Goal: Task Accomplishment & Management: Complete application form

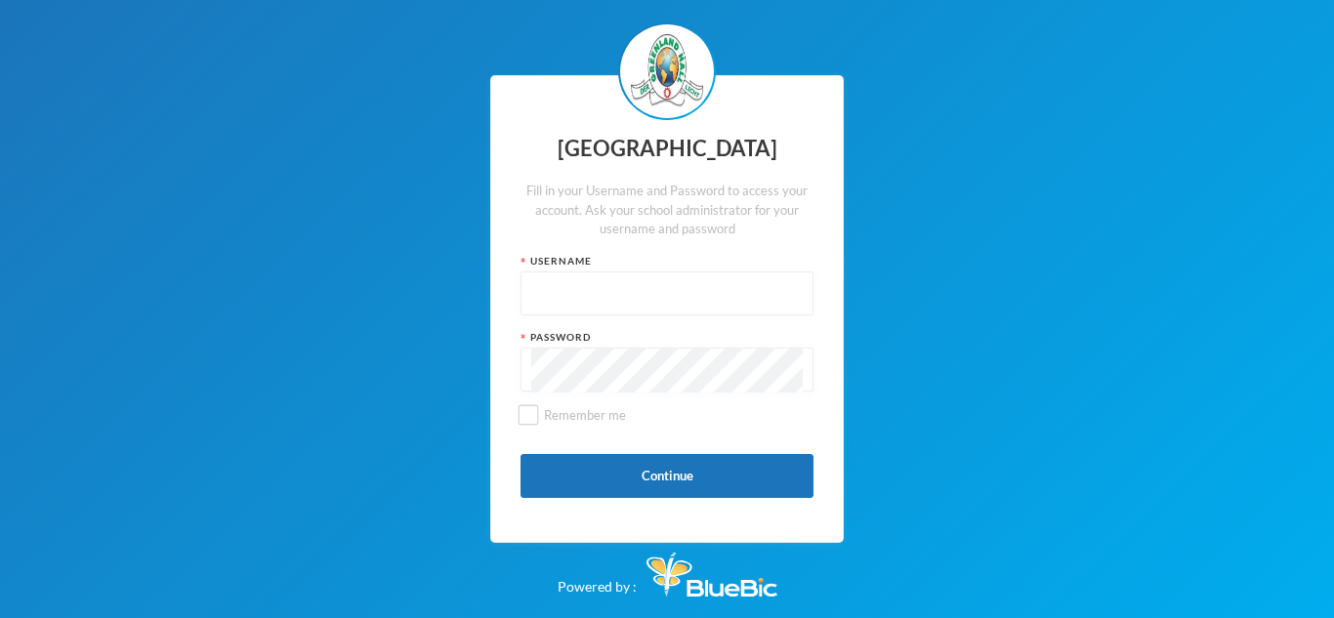
click at [773, 301] on input "text" at bounding box center [666, 294] width 271 height 44
type input "glh25cs25"
click at [704, 477] on button "Continue" at bounding box center [666, 476] width 293 height 44
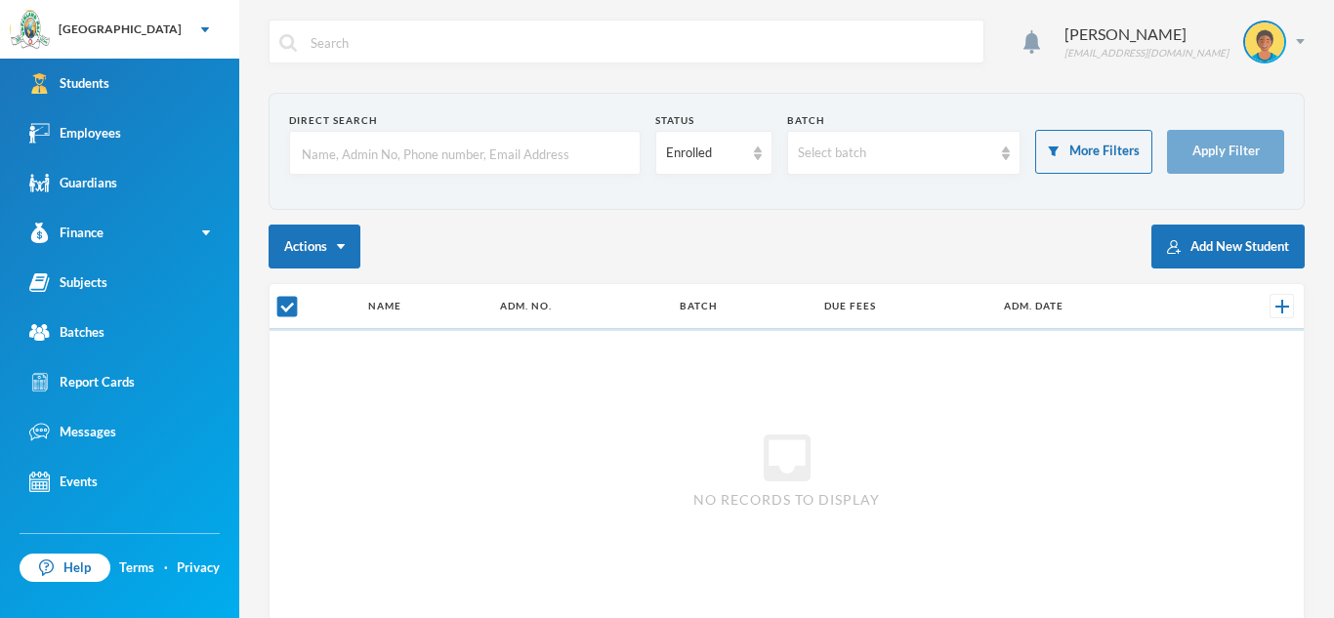
checkbox input "false"
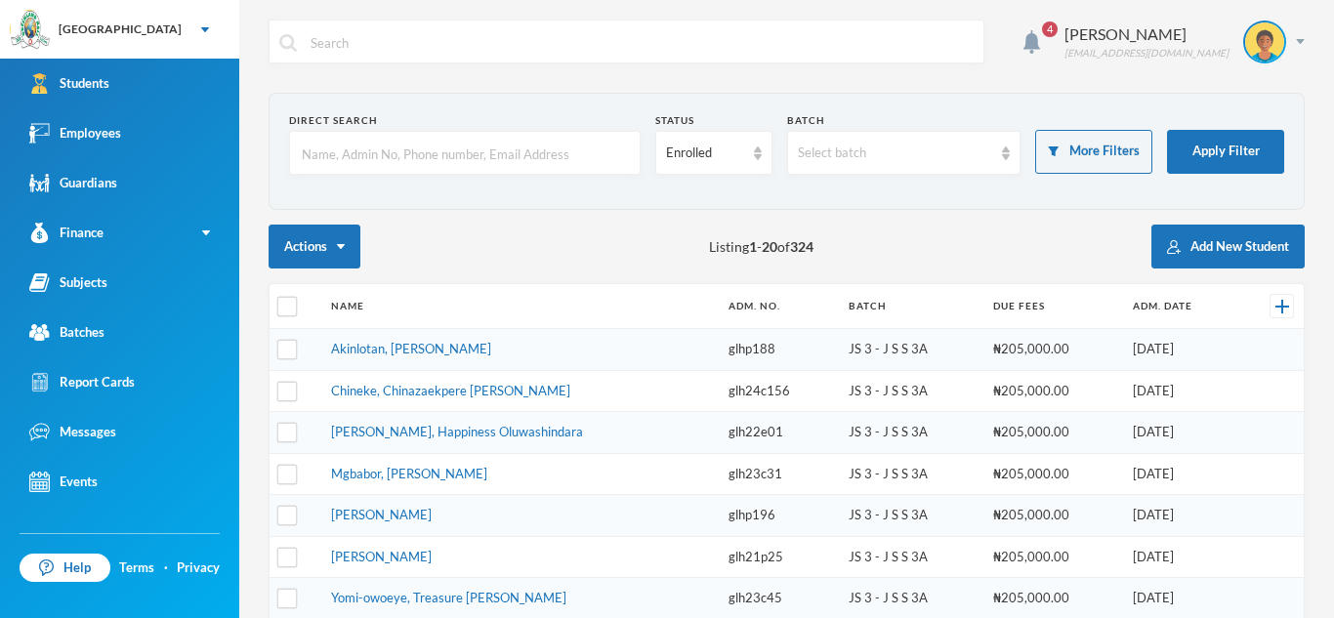
click at [506, 157] on input "text" at bounding box center [465, 154] width 330 height 44
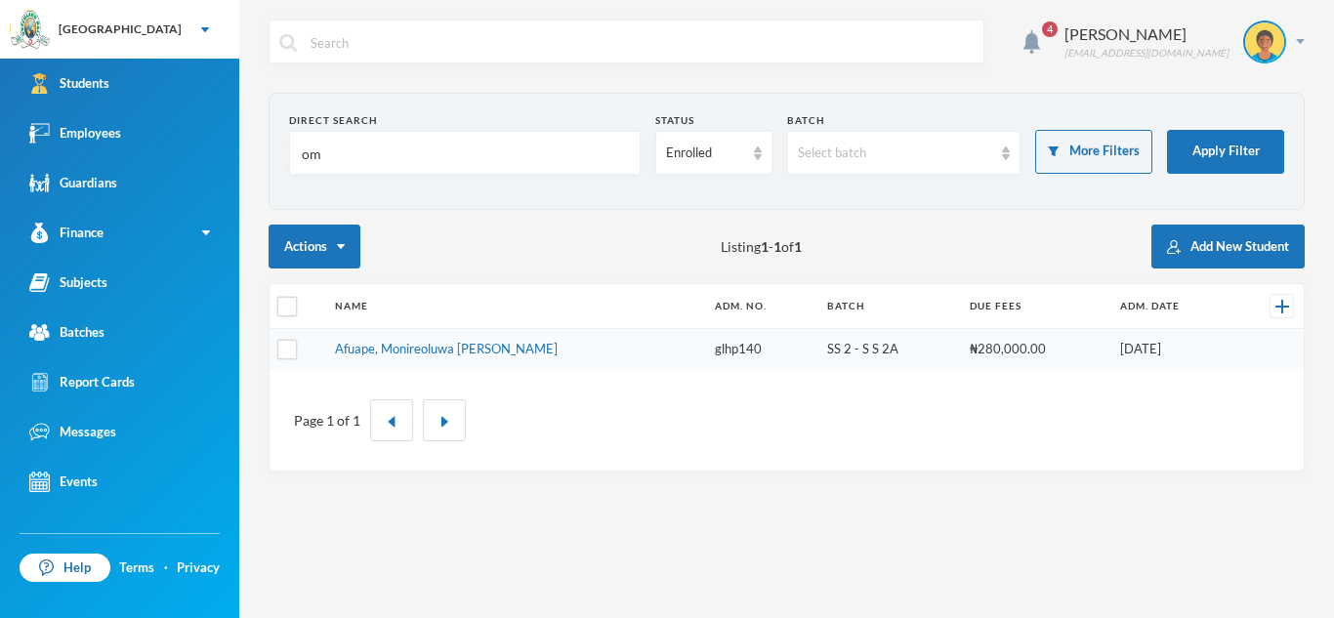
type input "o"
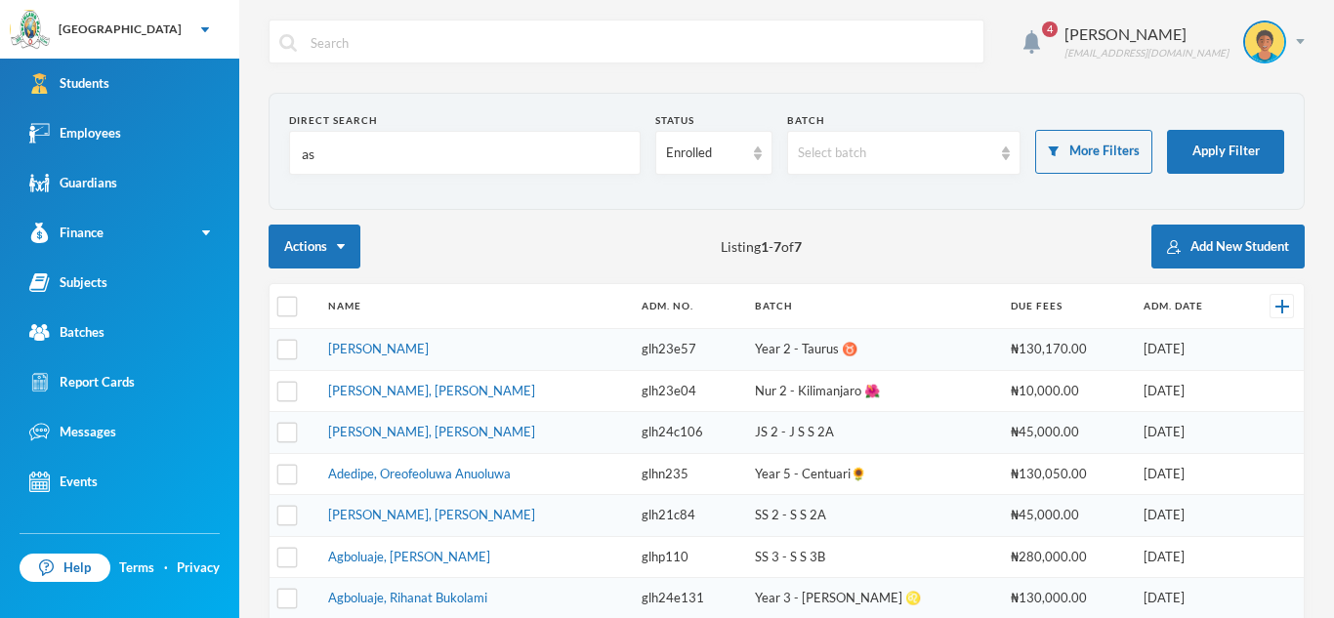
type input "a"
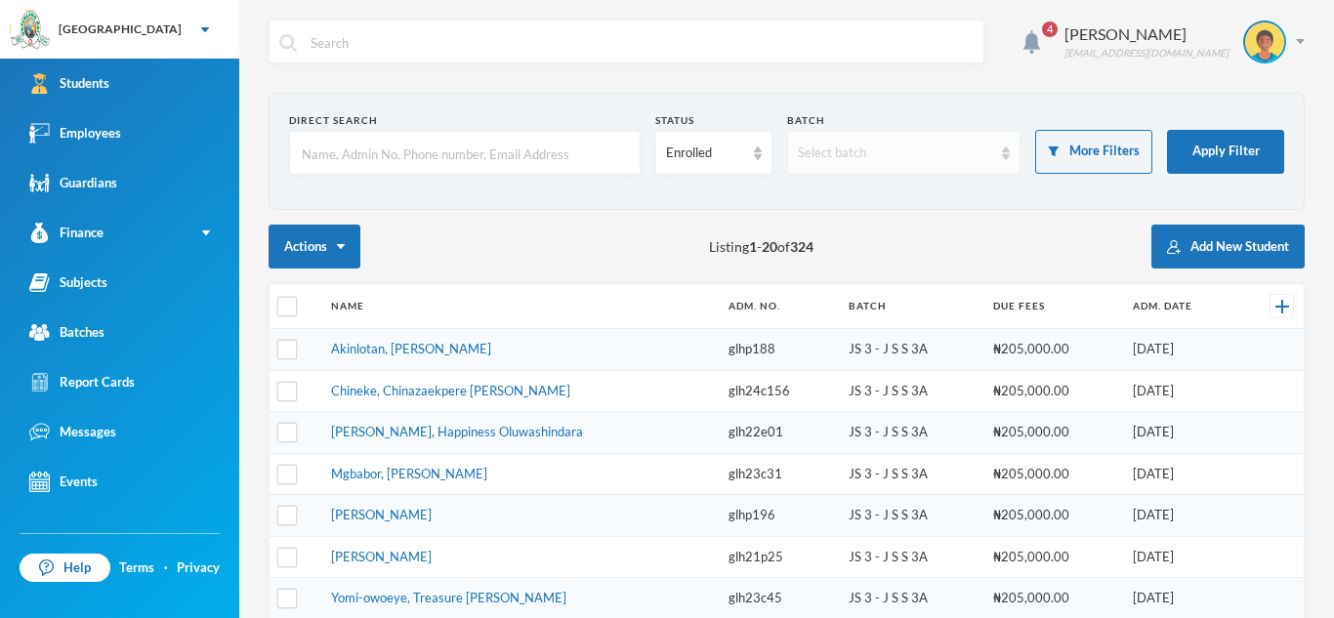
click at [931, 153] on div "Select batch" at bounding box center [895, 154] width 195 height 20
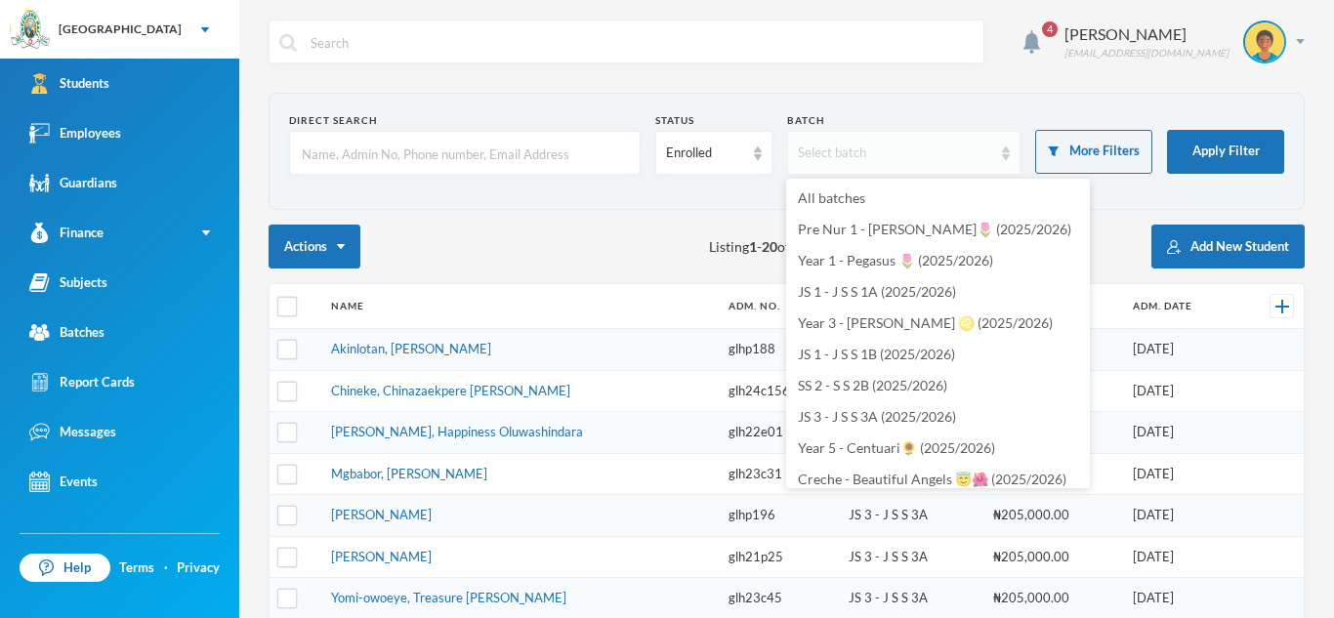
click at [931, 153] on div "Select batch" at bounding box center [895, 154] width 195 height 20
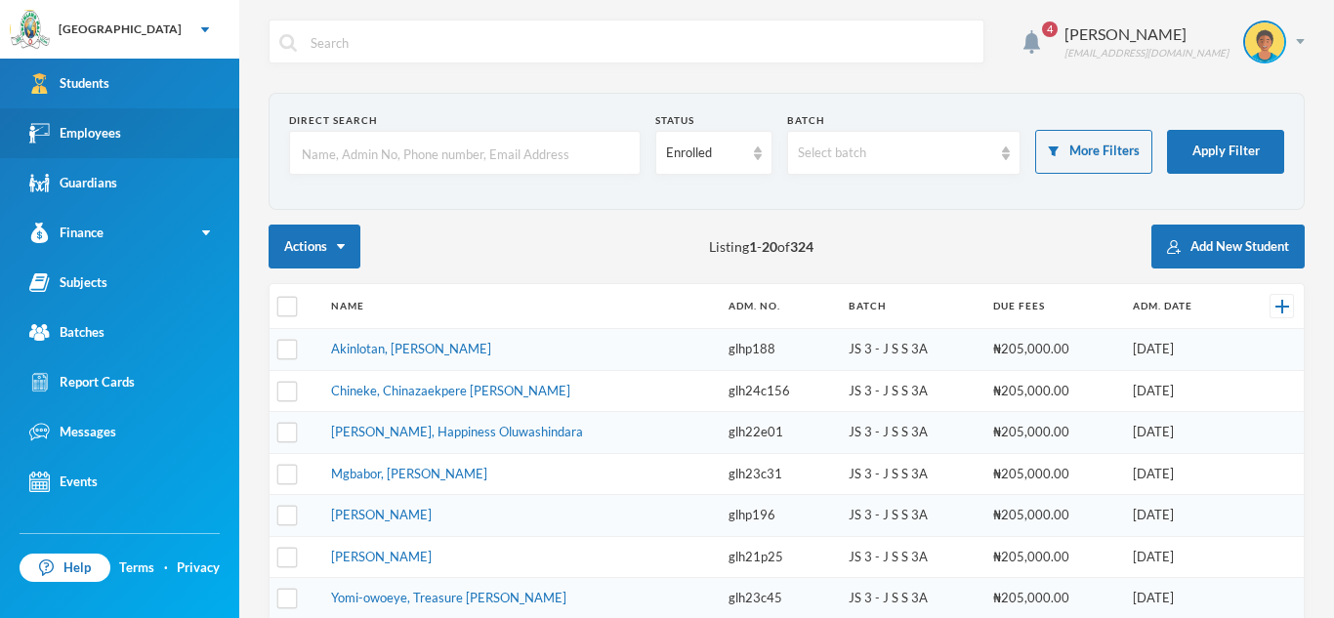
click at [95, 125] on div "Employees" at bounding box center [75, 133] width 92 height 21
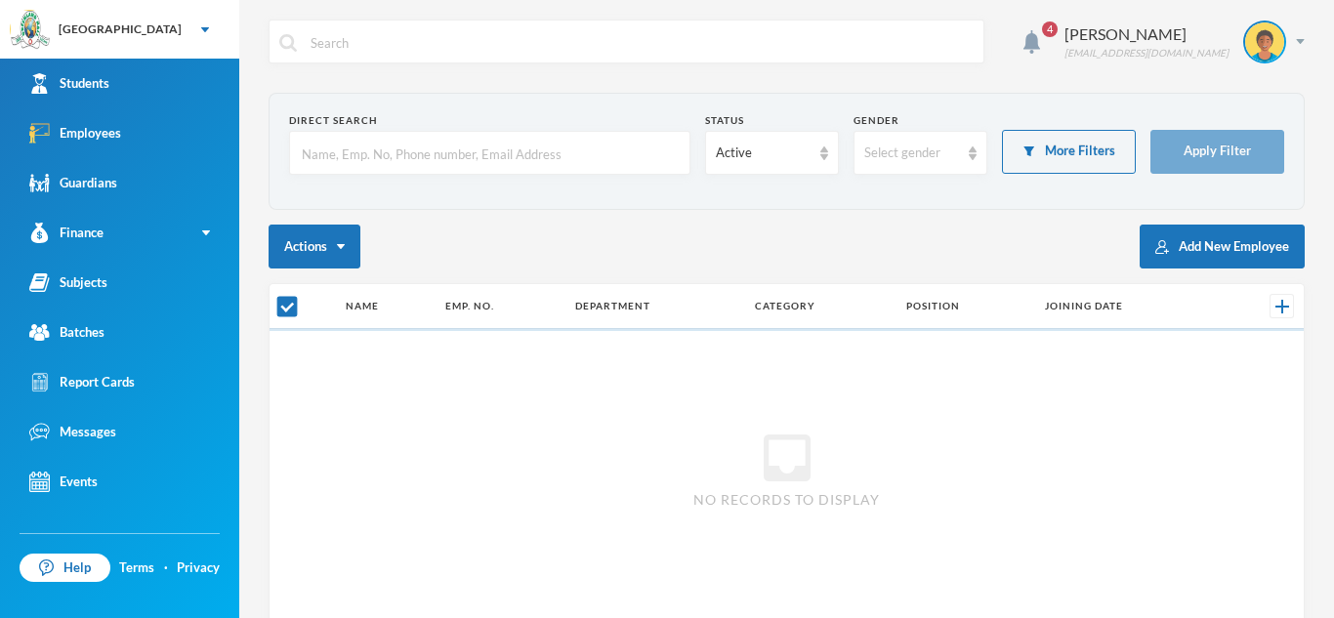
checkbox input "false"
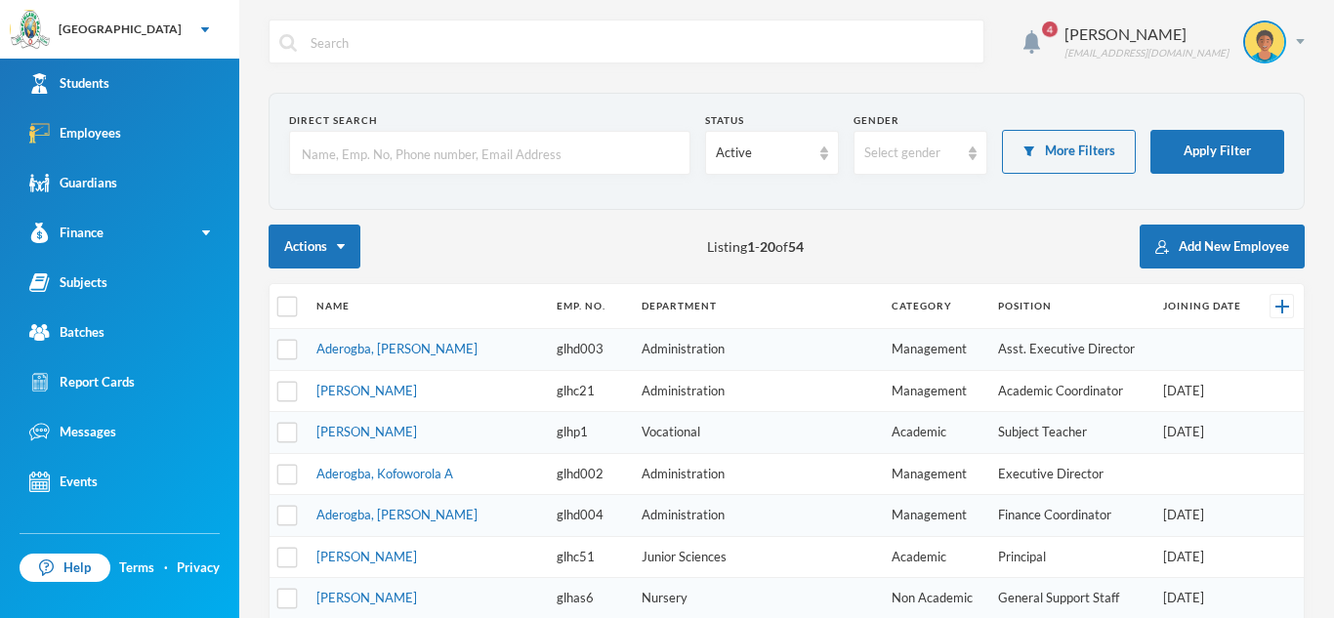
click at [406, 155] on input "text" at bounding box center [490, 154] width 380 height 44
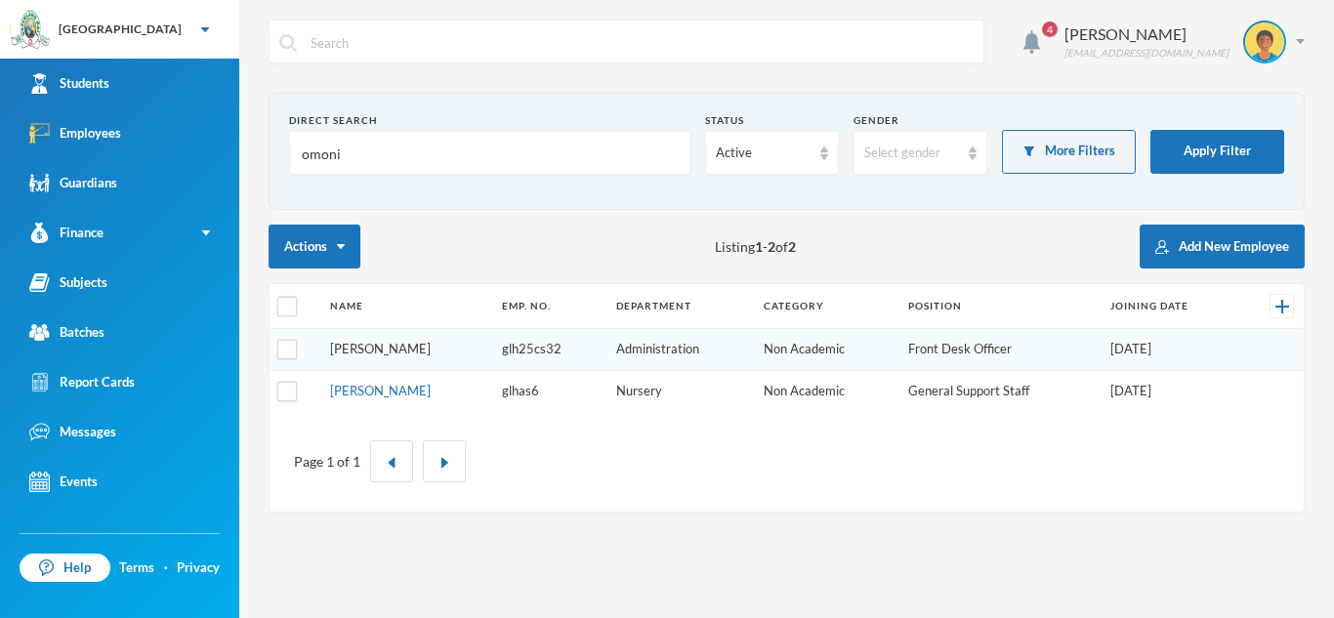
type input "omoni"
click at [375, 350] on link "[PERSON_NAME]" at bounding box center [380, 349] width 101 height 16
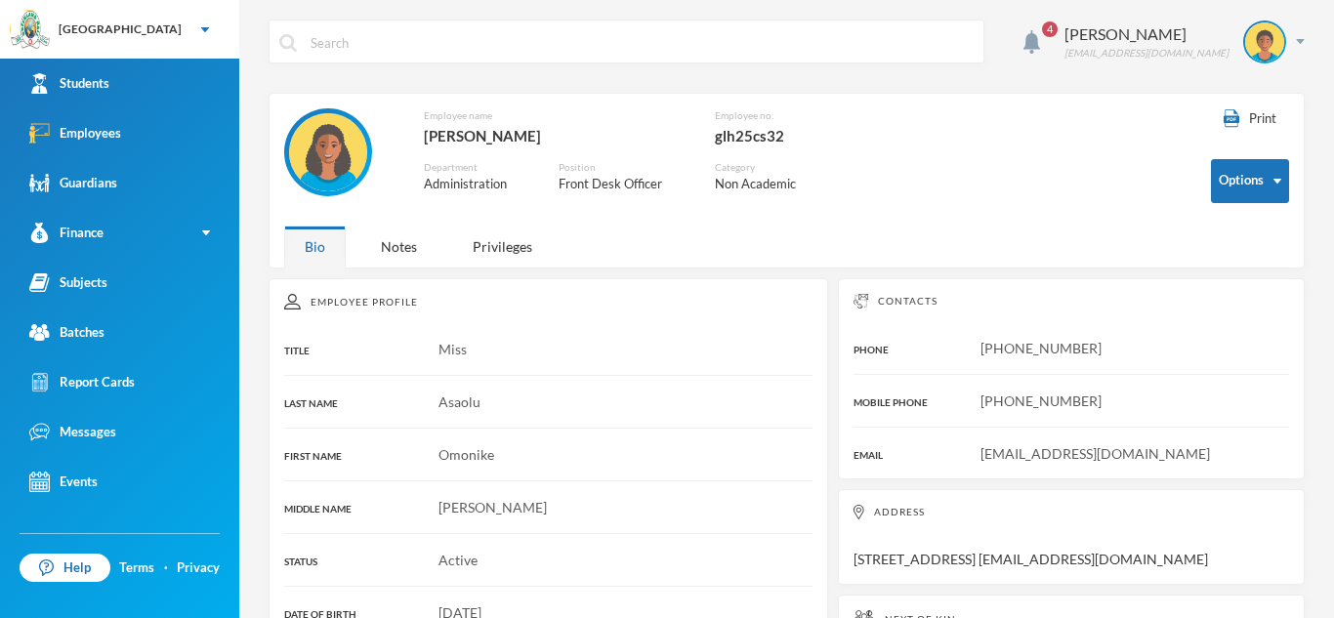
click at [375, 350] on div "Miss" at bounding box center [548, 349] width 528 height 21
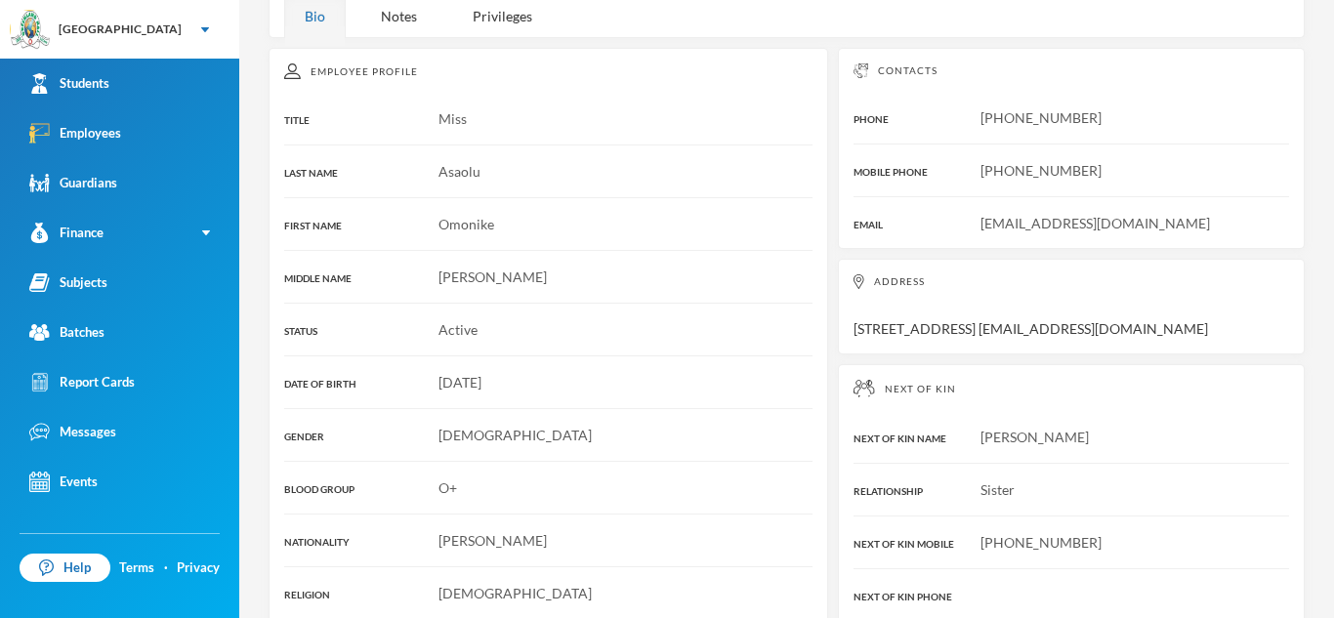
scroll to position [234, 0]
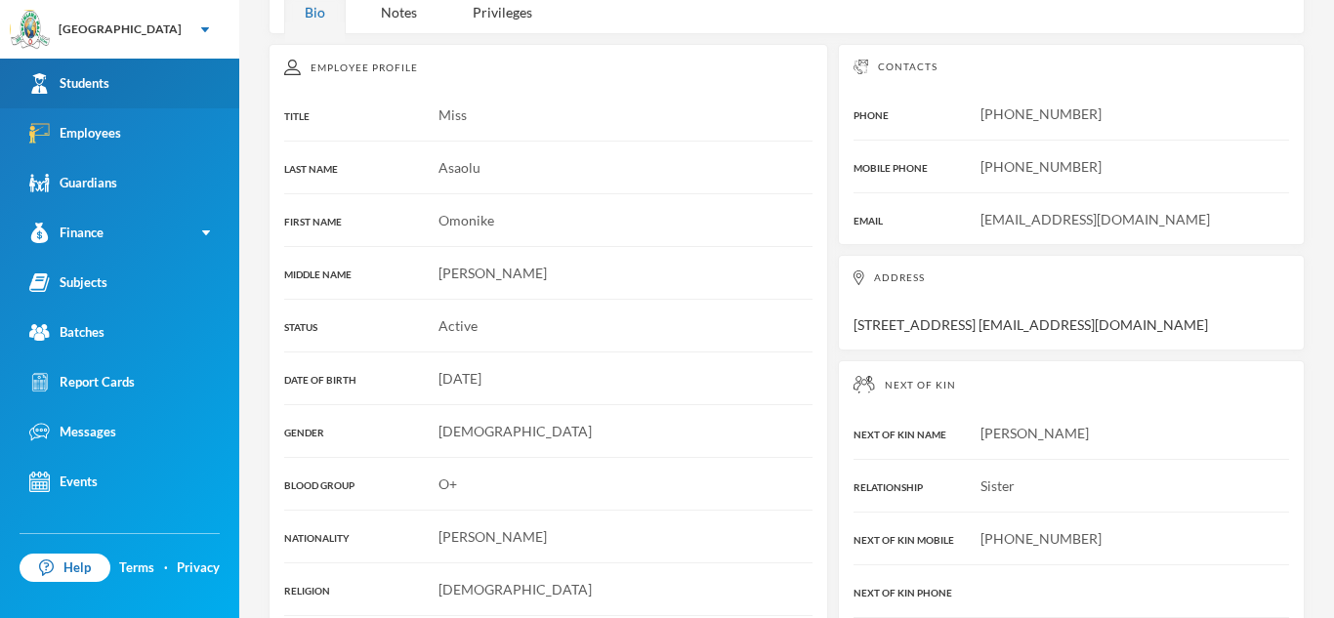
click at [117, 71] on link "Students" at bounding box center [119, 84] width 239 height 50
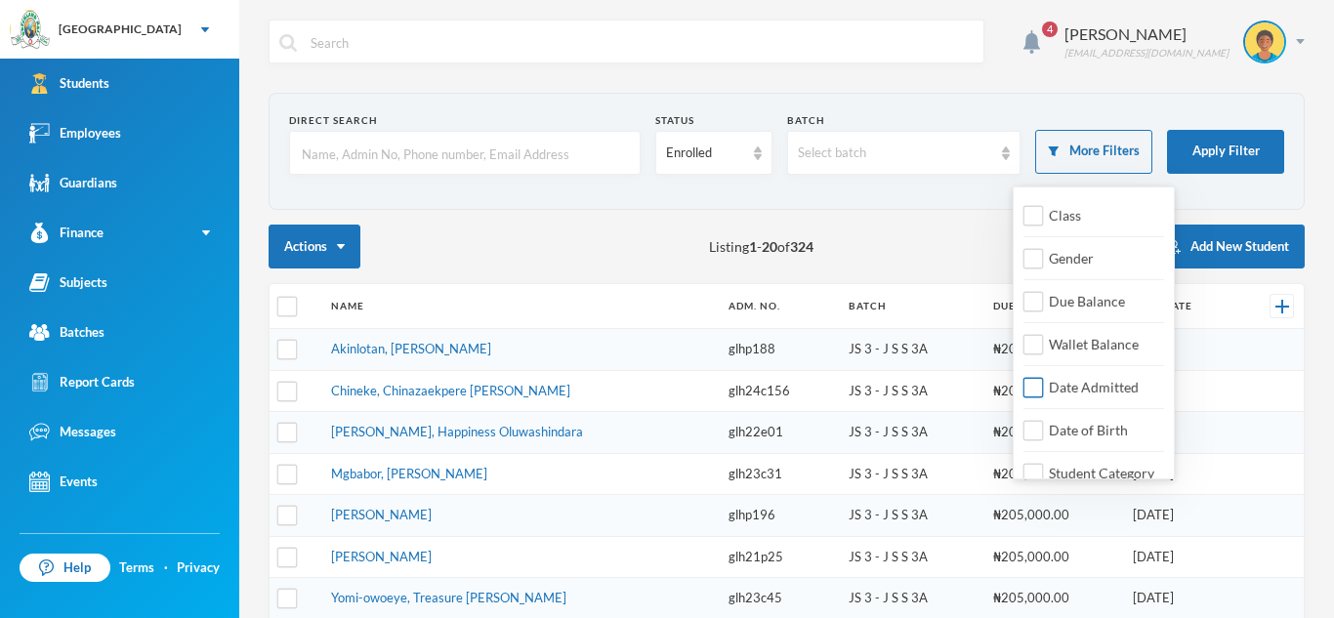
click at [1047, 382] on span "Date Admitted" at bounding box center [1093, 387] width 105 height 17
click at [1044, 382] on input "Date Admitted" at bounding box center [1033, 388] width 21 height 21
checkbox input "true"
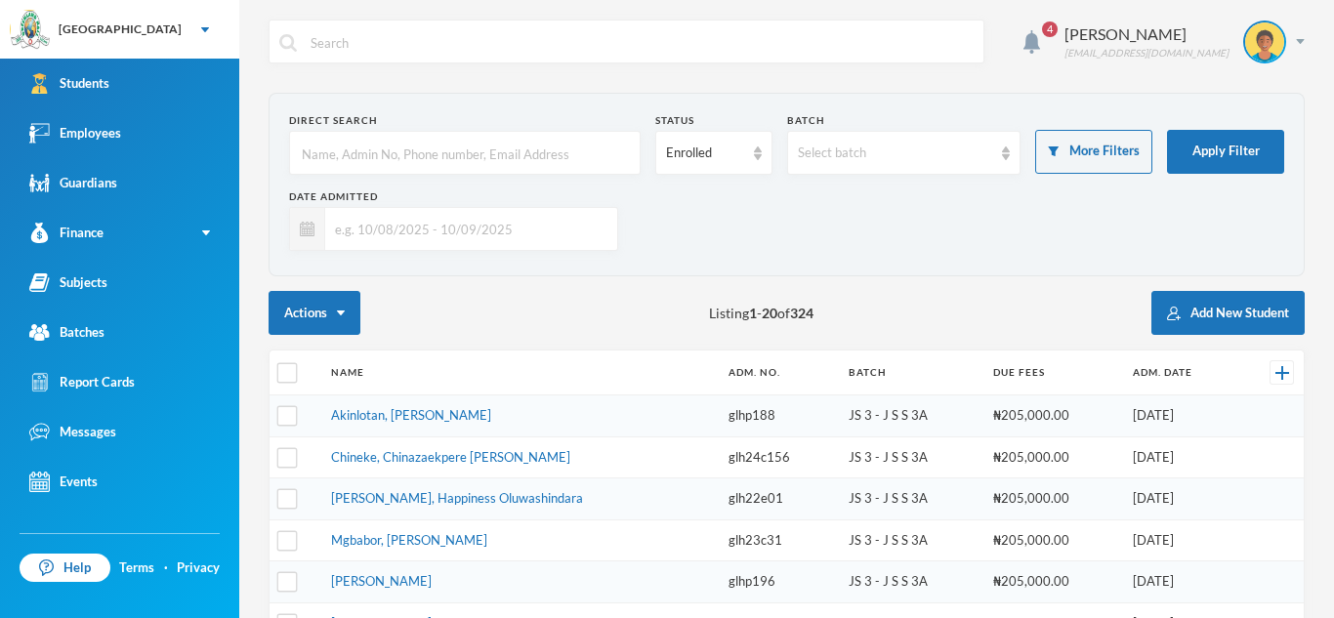
click at [410, 239] on input "text" at bounding box center [466, 229] width 282 height 44
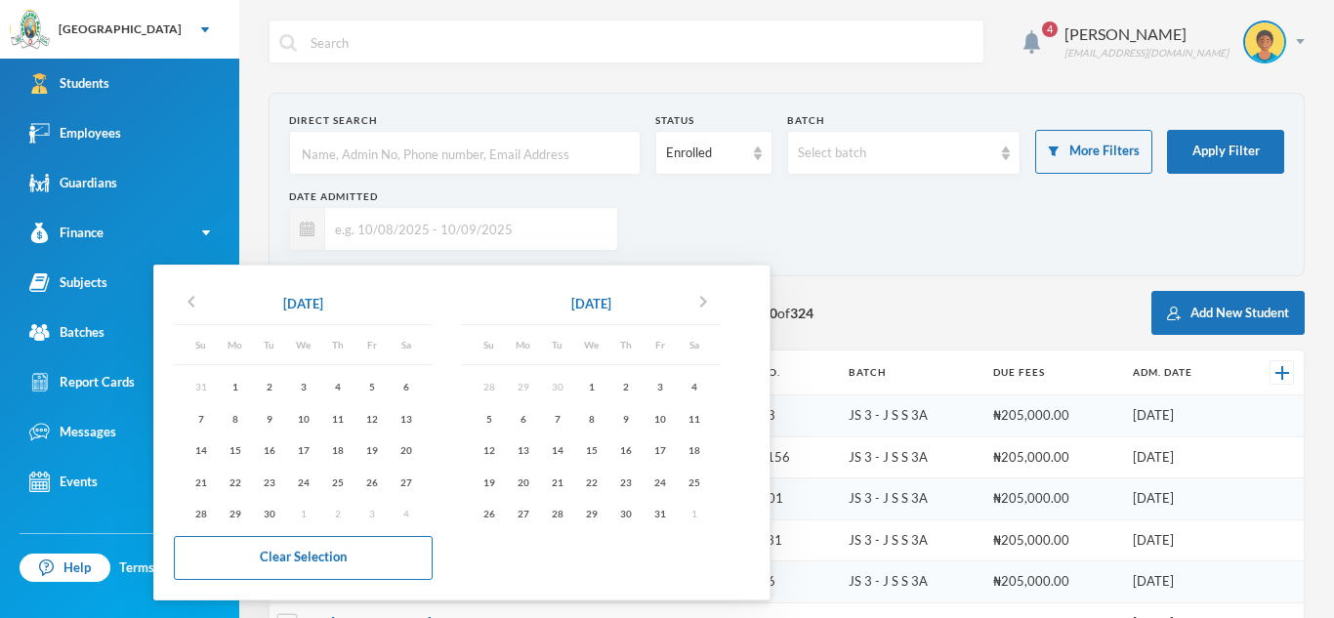
click at [410, 239] on input "text" at bounding box center [466, 229] width 282 height 44
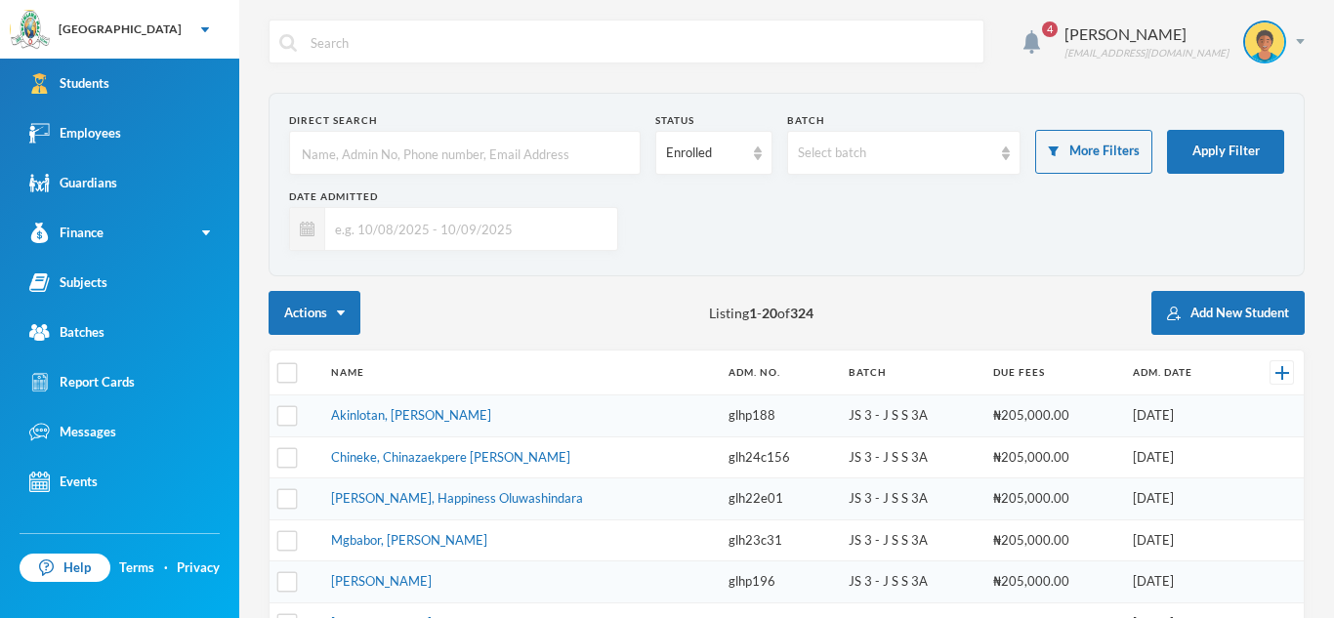
click at [413, 244] on input "text" at bounding box center [466, 229] width 282 height 44
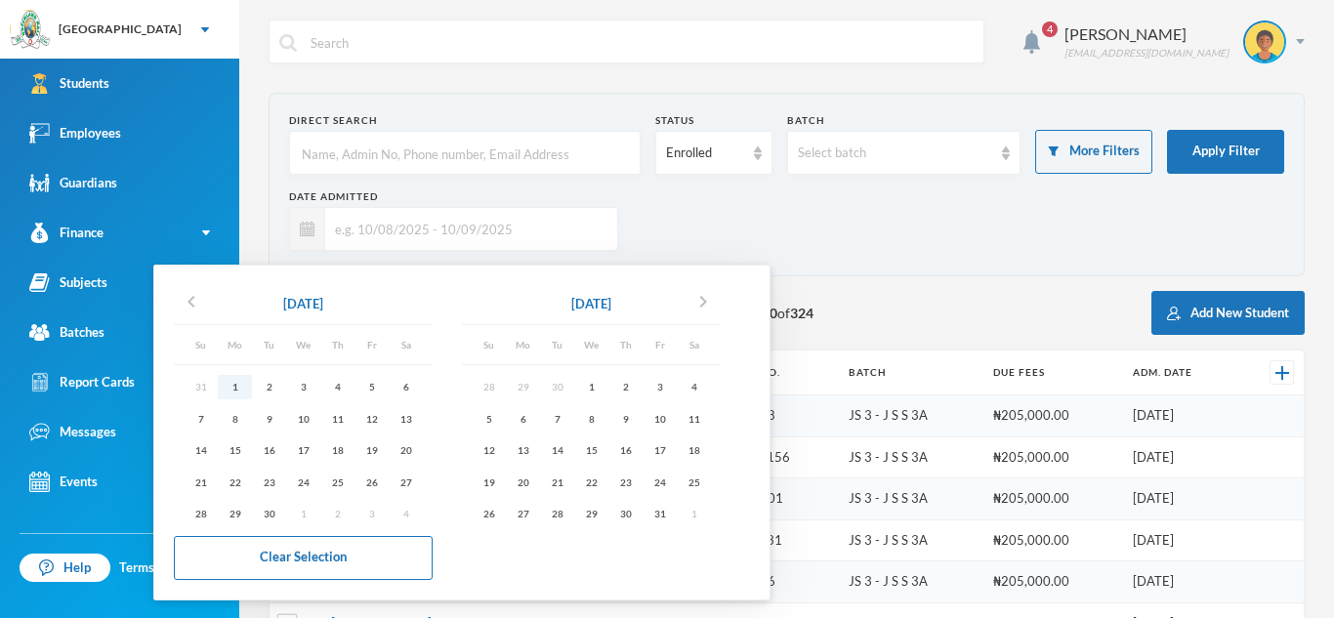
click at [235, 382] on div "1" at bounding box center [235, 387] width 34 height 24
click at [194, 300] on icon "chevron_left" at bounding box center [191, 301] width 23 height 23
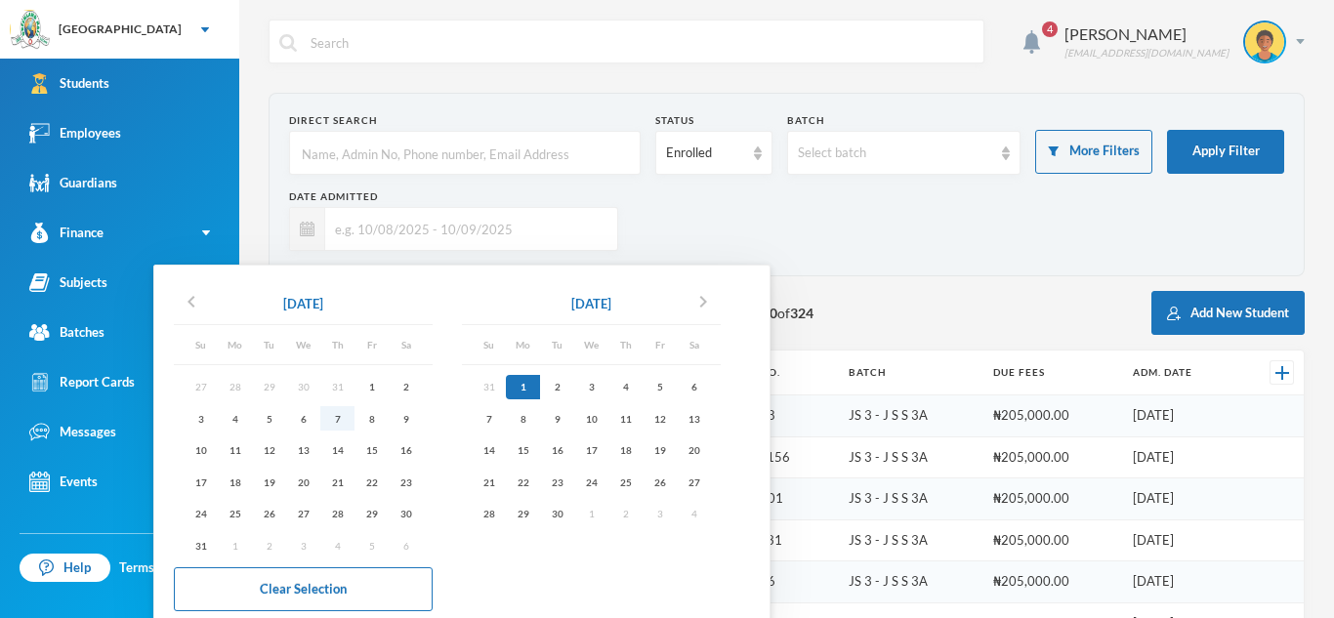
click at [344, 423] on div "7" at bounding box center [337, 418] width 34 height 24
click at [554, 417] on div "9" at bounding box center [557, 418] width 34 height 24
type input "[DATE] - [DATE]"
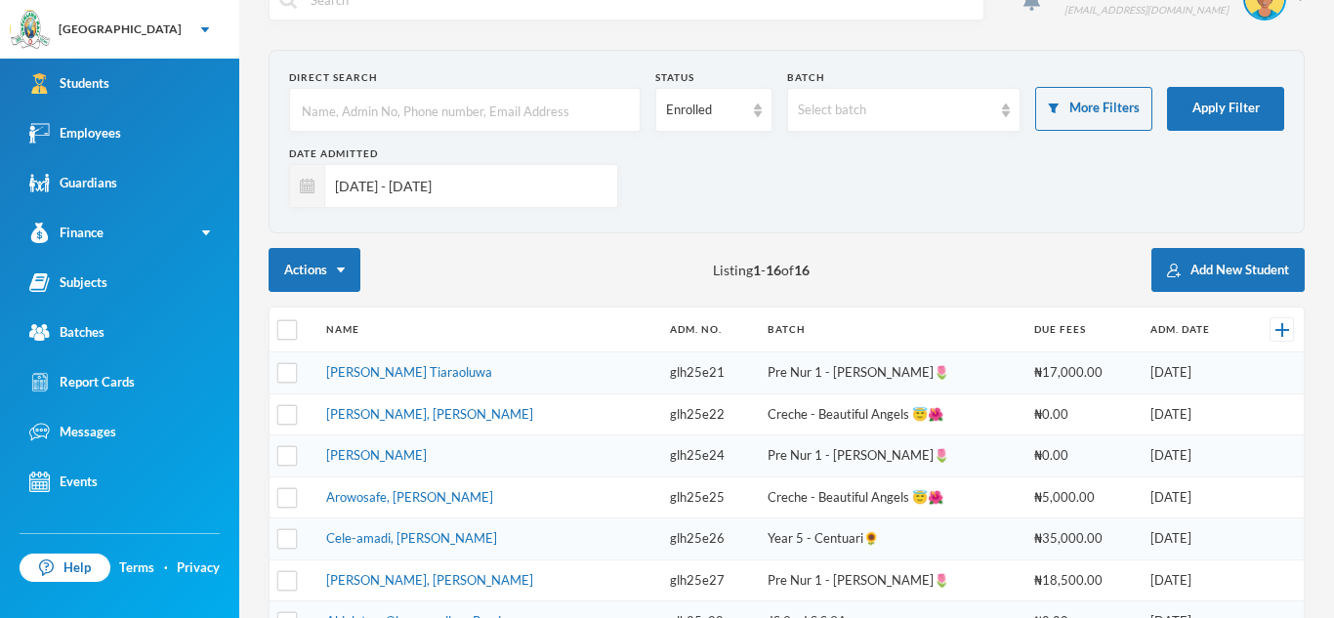
scroll to position [40, 0]
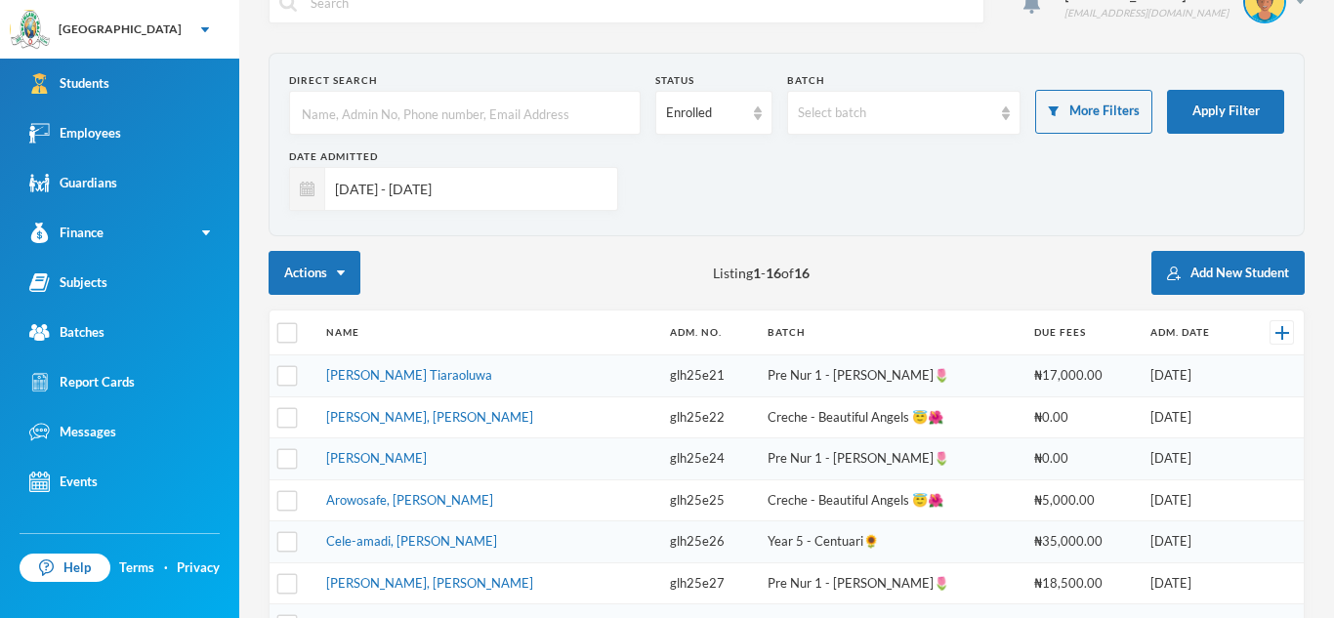
click at [569, 185] on input "[DATE] - [DATE]" at bounding box center [466, 189] width 282 height 44
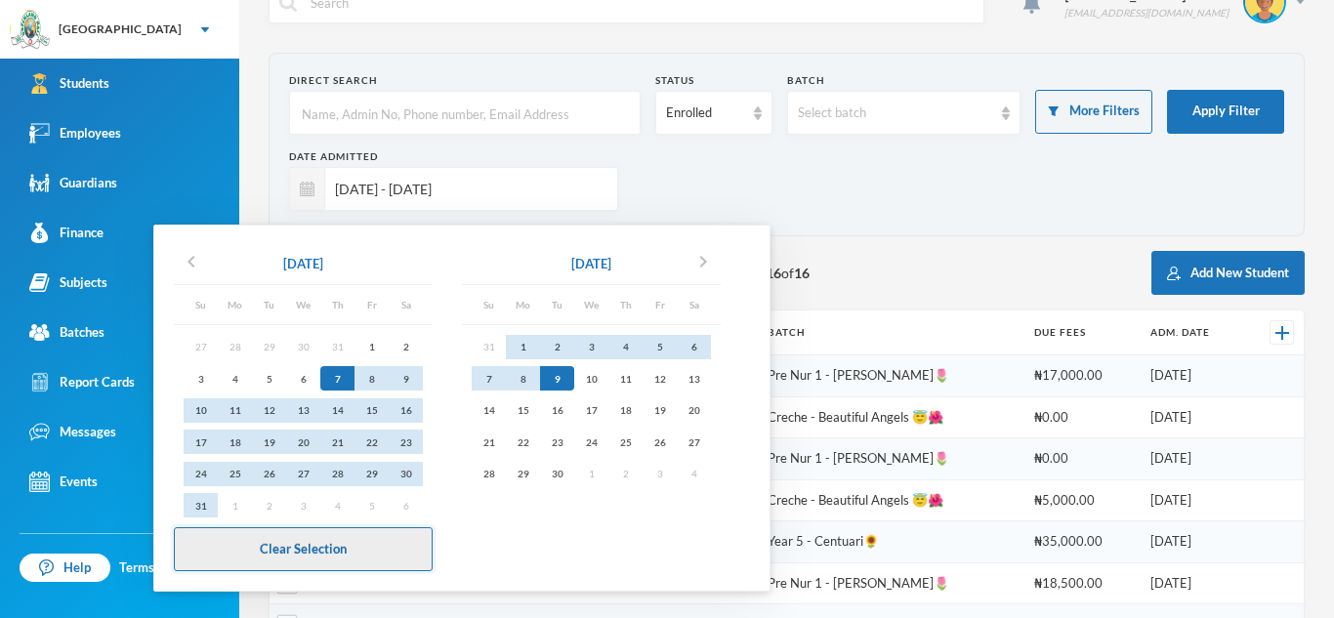
click at [347, 542] on button "Clear Selection" at bounding box center [303, 549] width 259 height 44
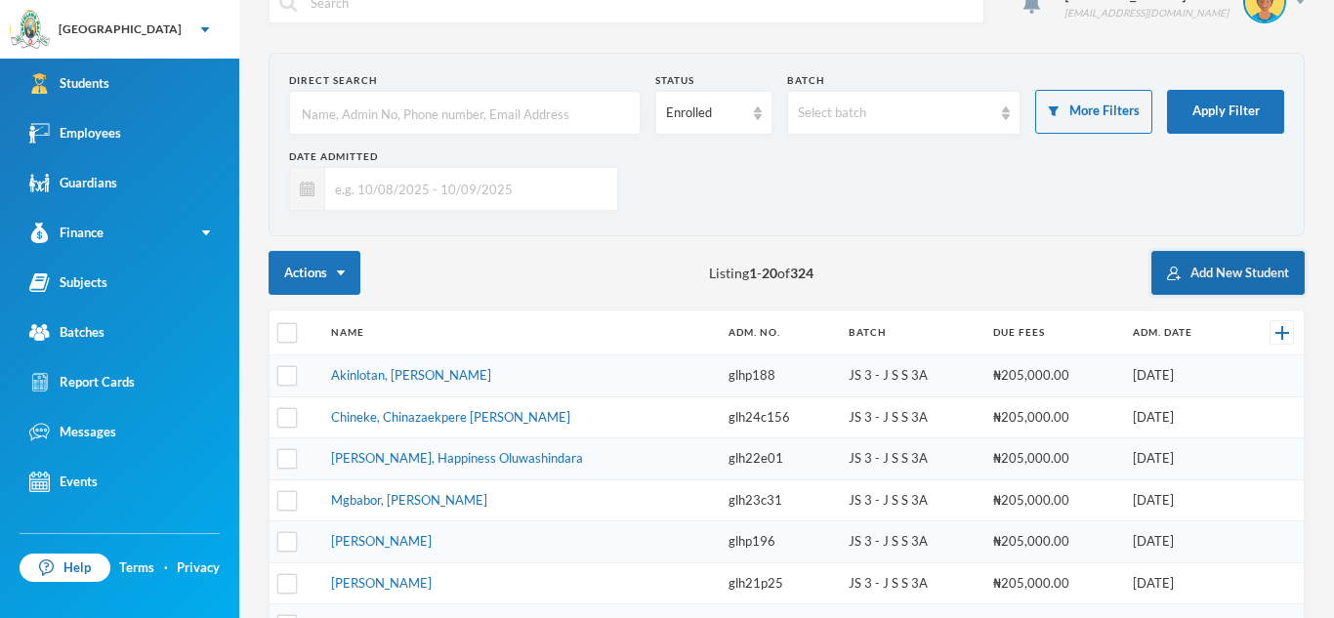
click at [1227, 265] on button "Add New Student" at bounding box center [1227, 273] width 153 height 44
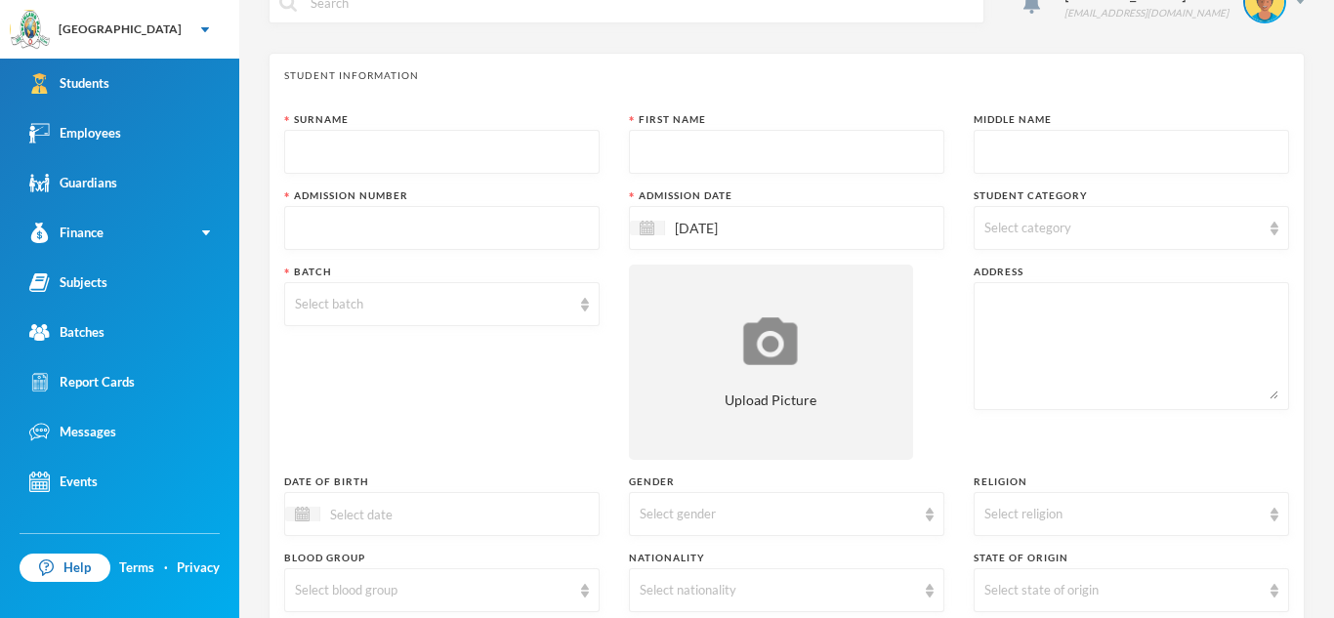
click at [510, 151] on input "text" at bounding box center [442, 153] width 294 height 44
type input "Oluwaseyi"
click at [641, 144] on input "text" at bounding box center [787, 153] width 294 height 44
type input "Diamond"
click at [1000, 148] on input "text" at bounding box center [1131, 153] width 294 height 44
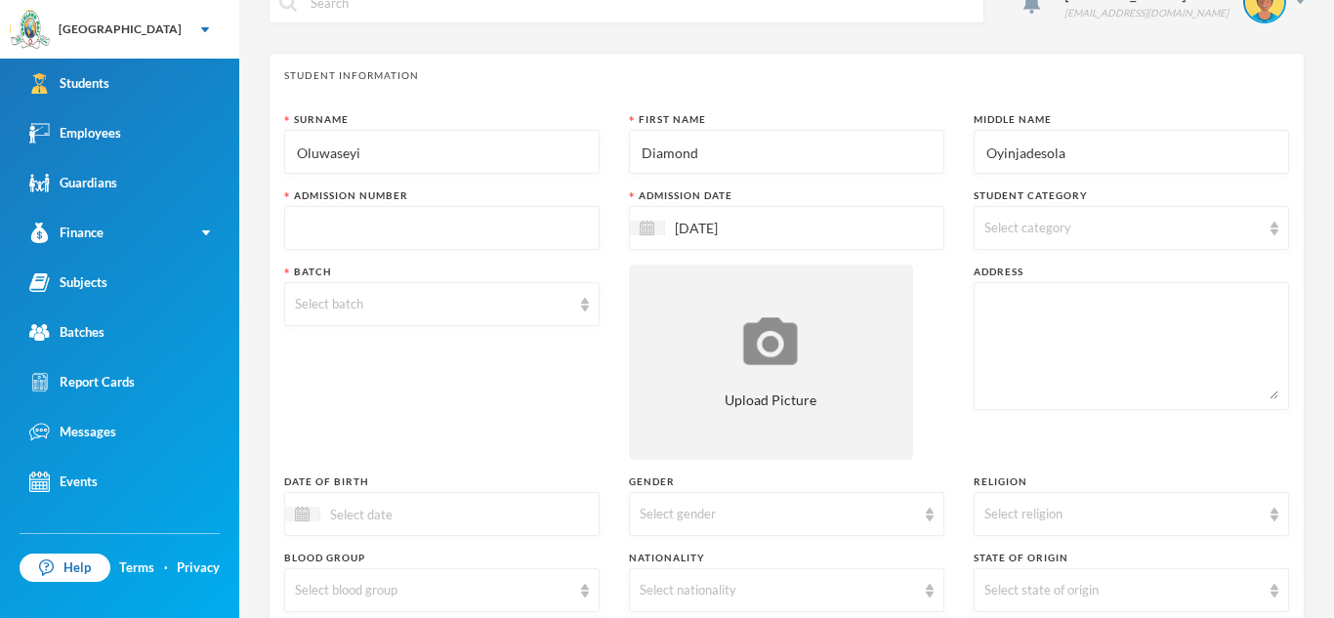
type input "Oyinjadesola"
click at [527, 241] on input "text" at bounding box center [442, 229] width 294 height 44
type input "glh25e32"
click at [1092, 221] on div "Select category" at bounding box center [1122, 229] width 276 height 20
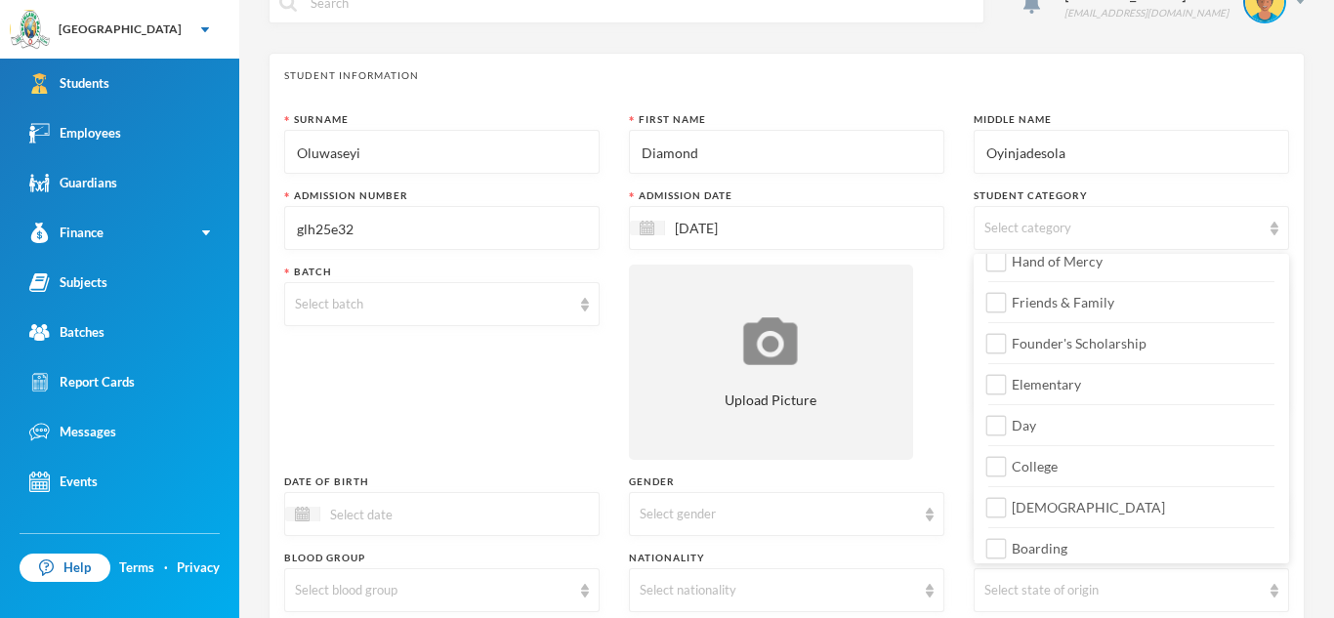
scroll to position [230, 0]
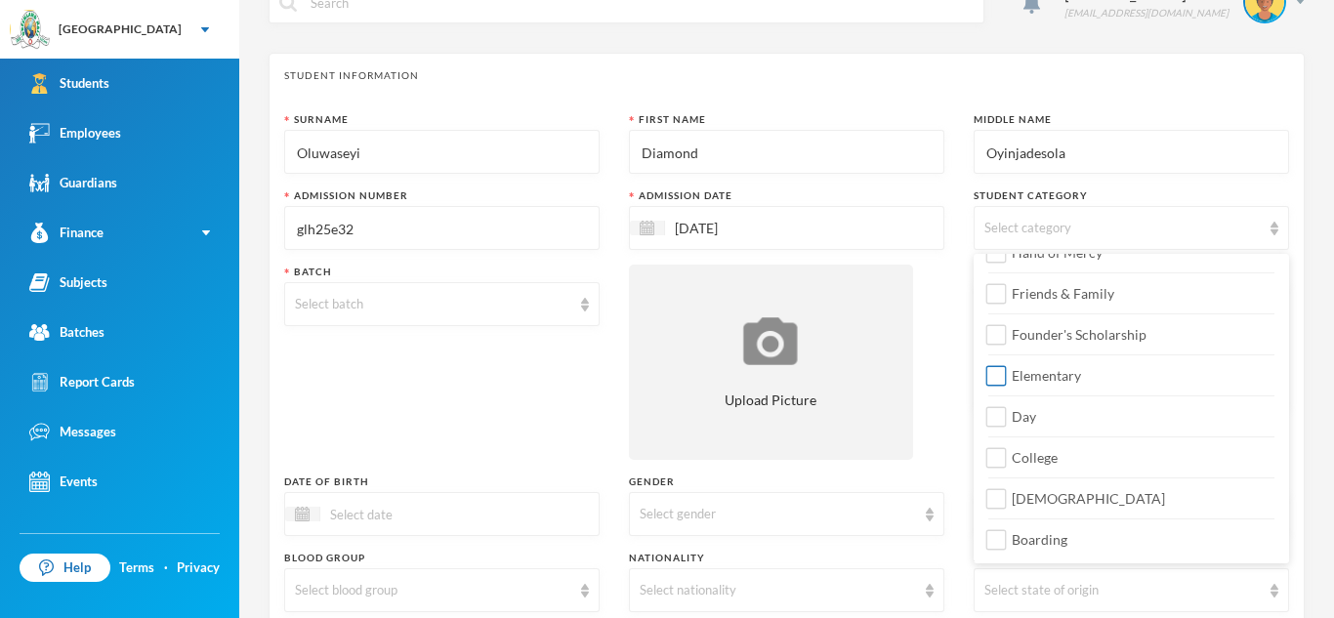
click at [997, 380] on input "Elementary" at bounding box center [996, 376] width 21 height 21
checkbox input "true"
click at [995, 419] on input "Day" at bounding box center [996, 417] width 21 height 21
checkbox input "true"
click at [997, 498] on input "[DEMOGRAPHIC_DATA]" at bounding box center [996, 499] width 21 height 21
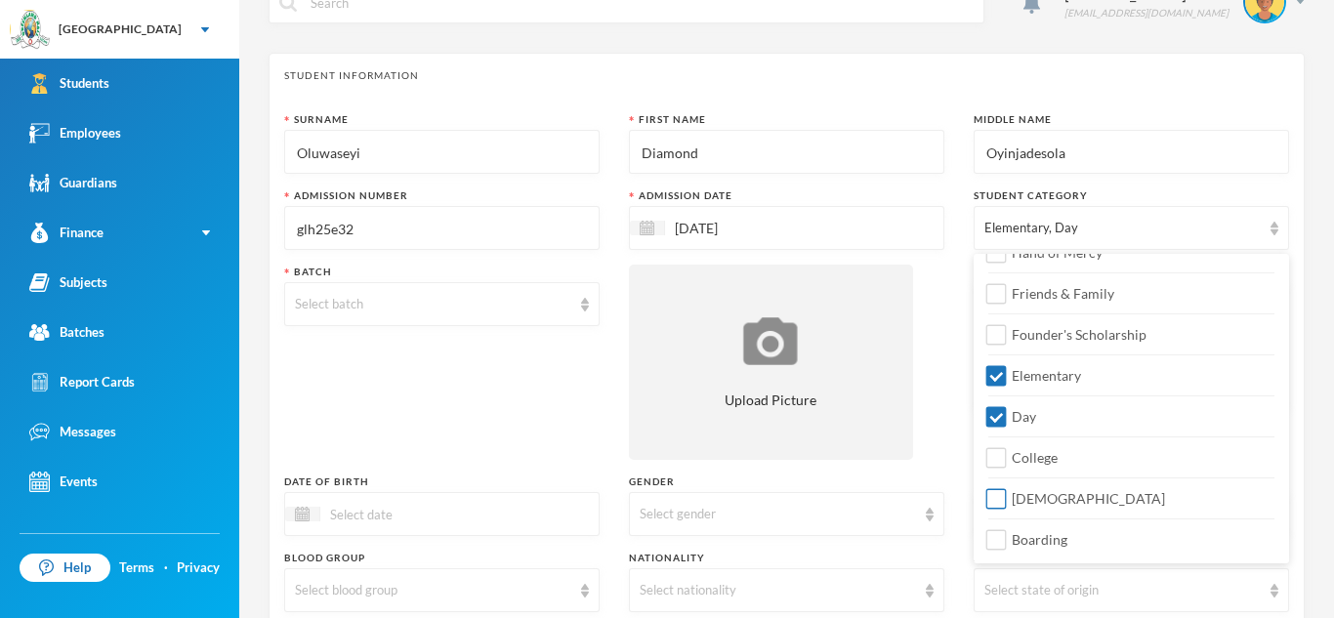
checkbox input "true"
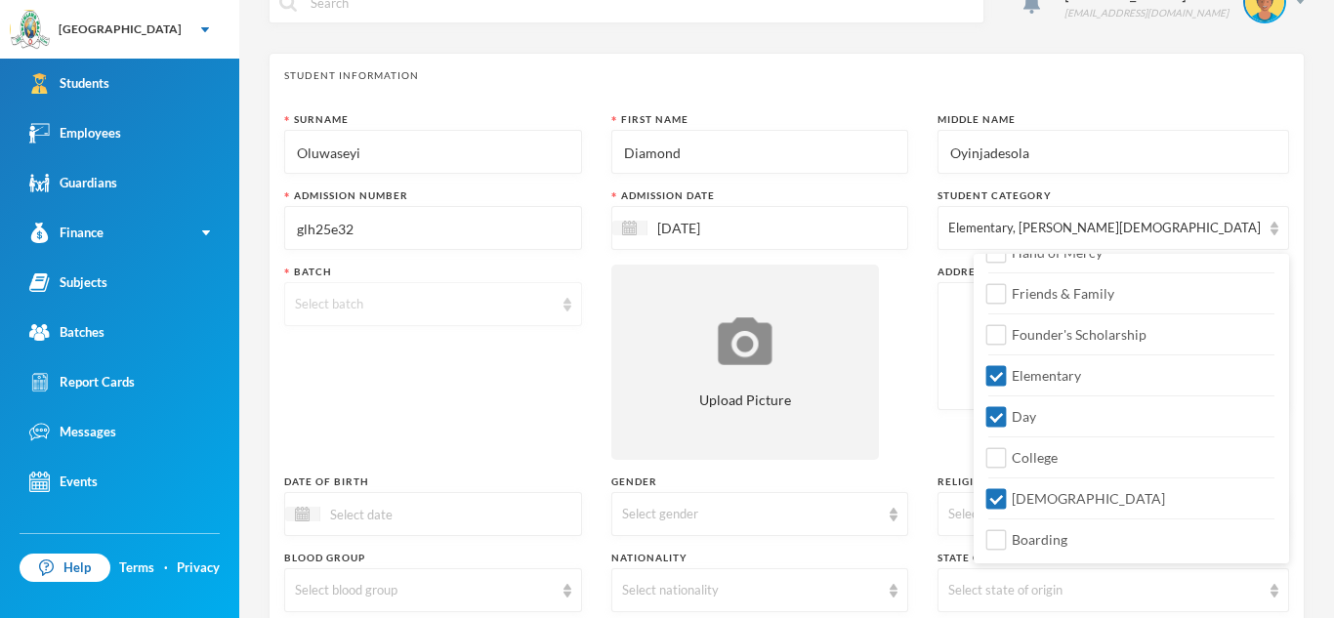
click at [468, 311] on div "Select batch" at bounding box center [424, 305] width 259 height 20
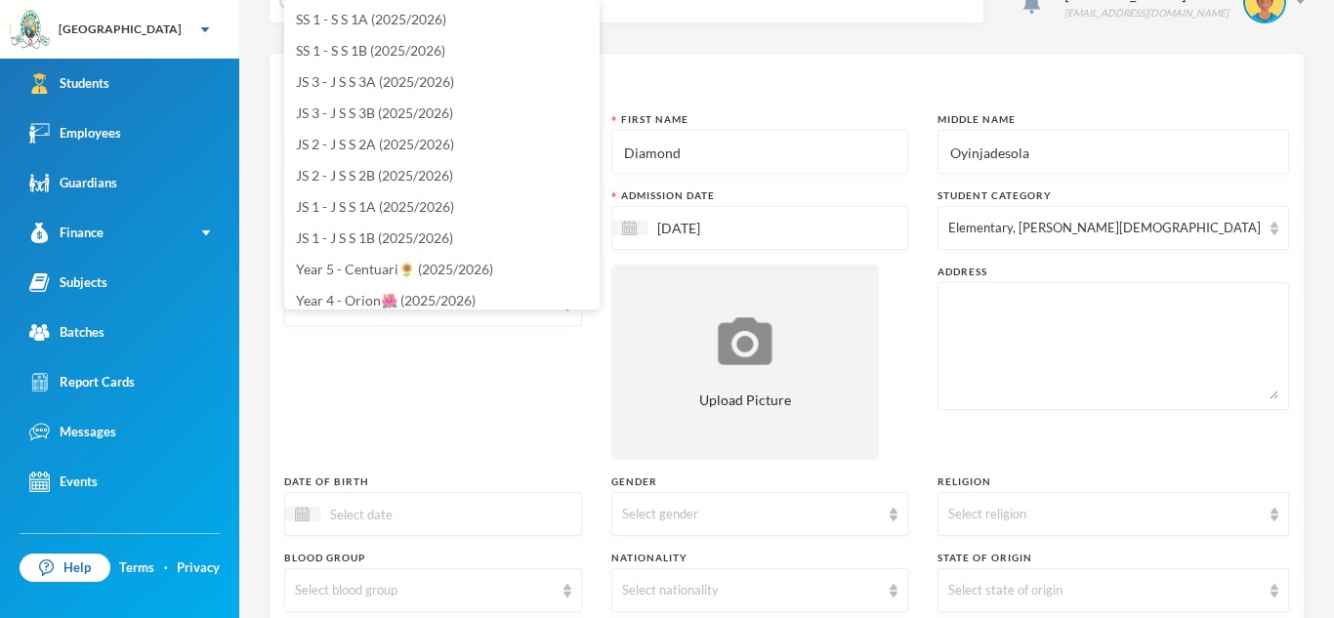
scroll to position [236, 0]
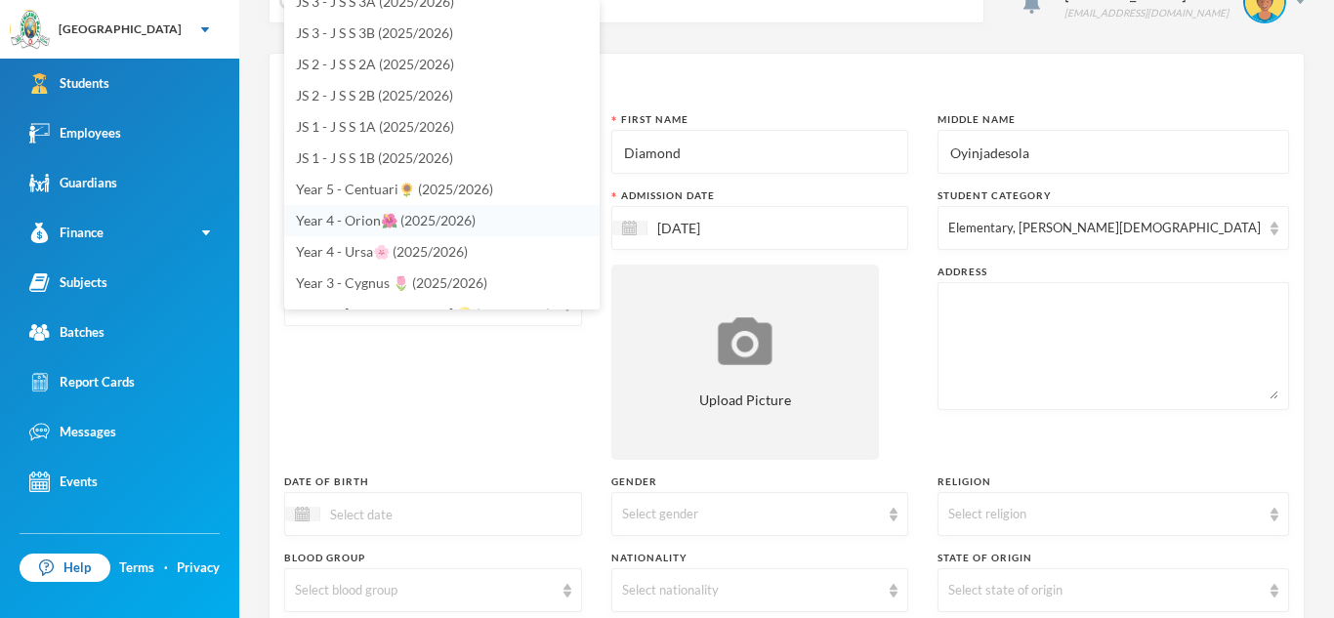
click at [441, 221] on span "Year 4 - Orion🌺 (2025/2026)" at bounding box center [386, 220] width 180 height 17
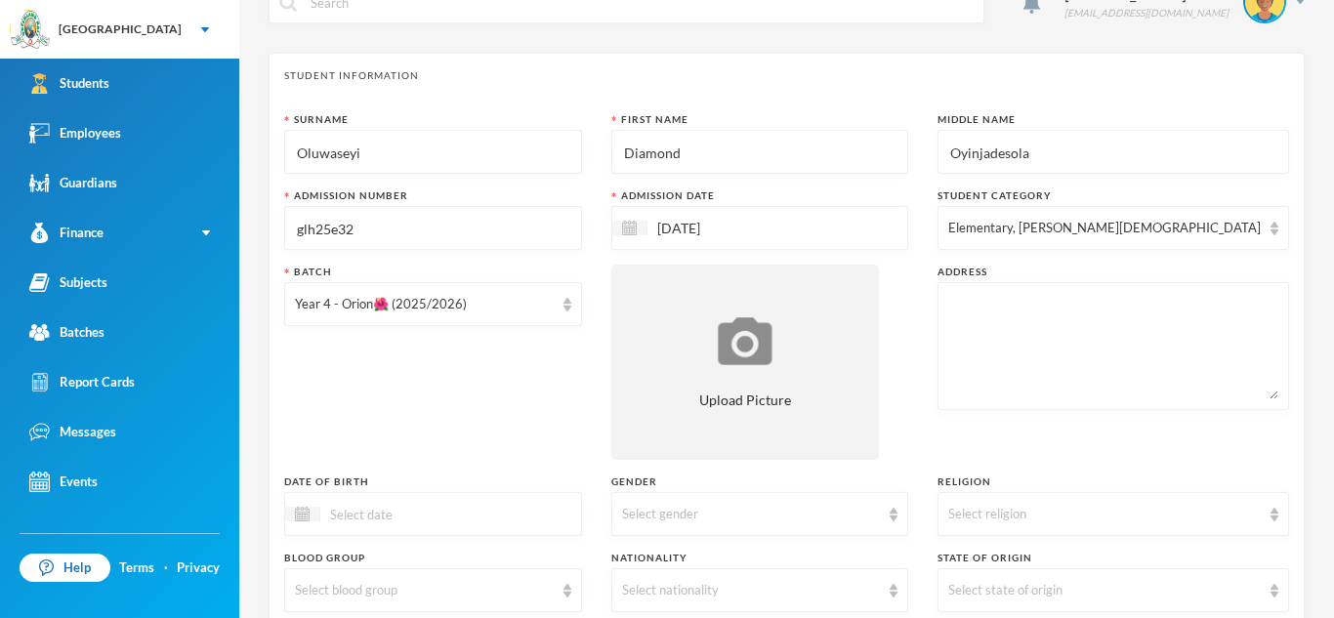
click at [1002, 321] on textarea at bounding box center [1113, 346] width 330 height 106
type textarea "[STREET_ADDRESS][PERSON_NAME]"
click at [330, 517] on input at bounding box center [402, 514] width 164 height 22
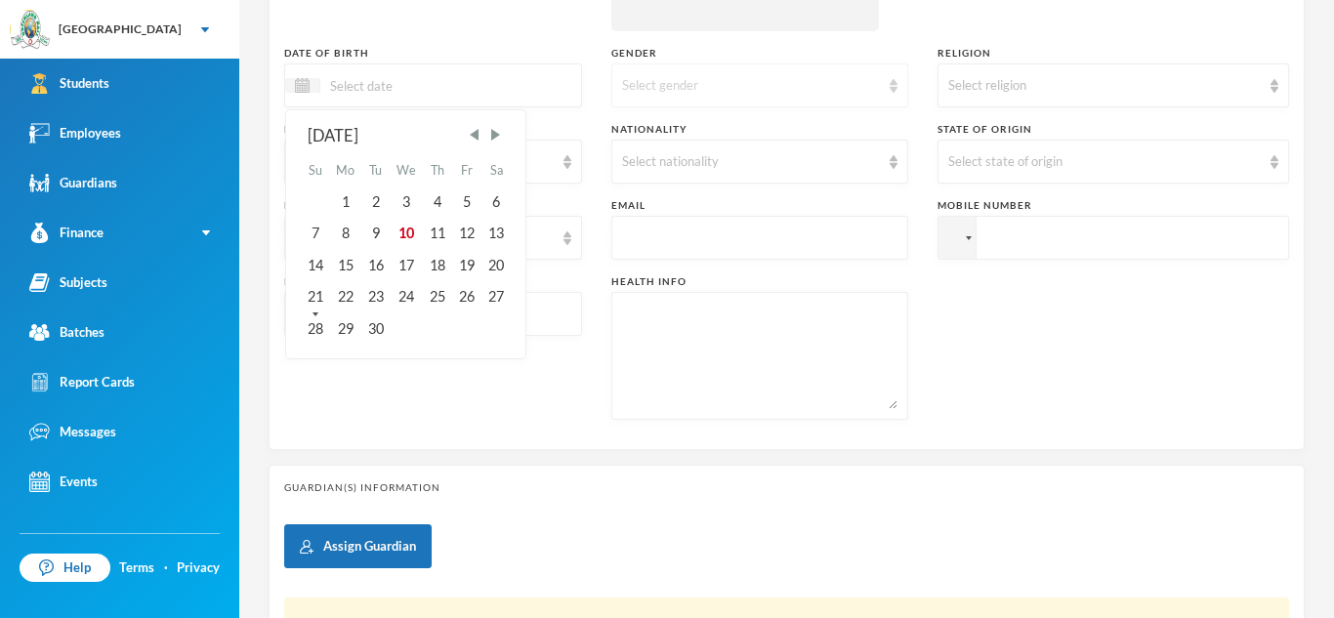
scroll to position [472, 0]
click at [480, 134] on span "Previous Month" at bounding box center [475, 132] width 18 height 18
click at [350, 194] on div "2" at bounding box center [345, 199] width 31 height 31
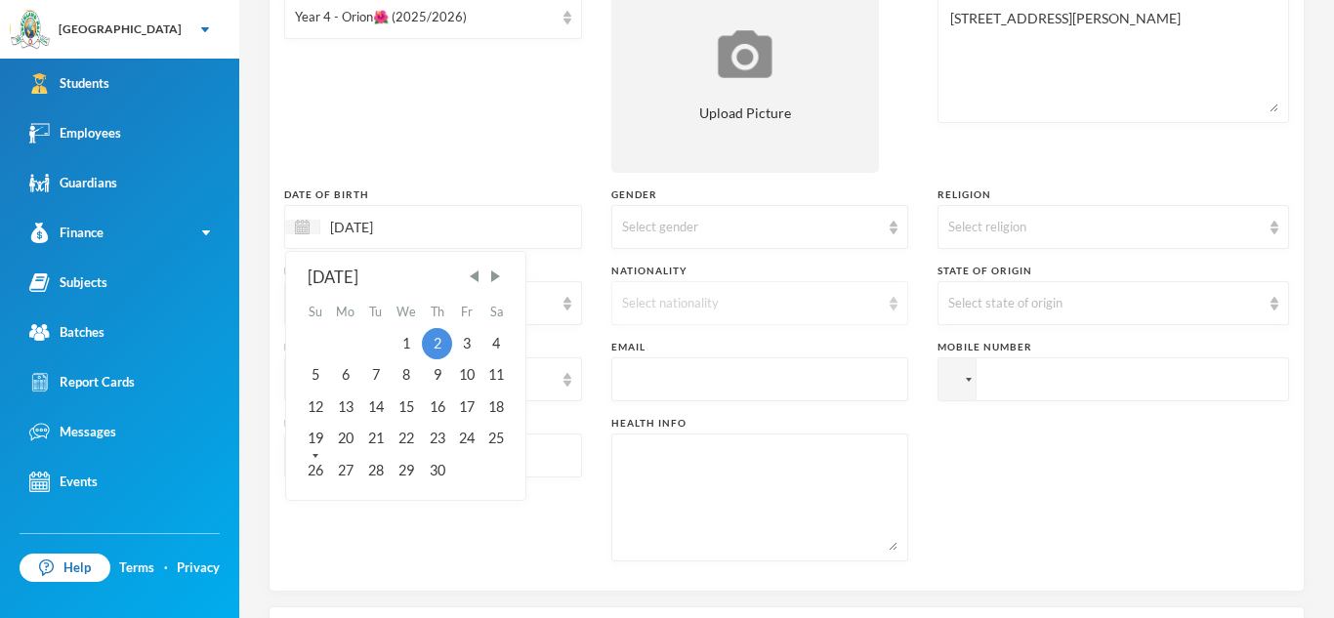
scroll to position [330, 0]
type input "[DATE]"
click at [909, 235] on div "Select gender" at bounding box center [760, 224] width 298 height 44
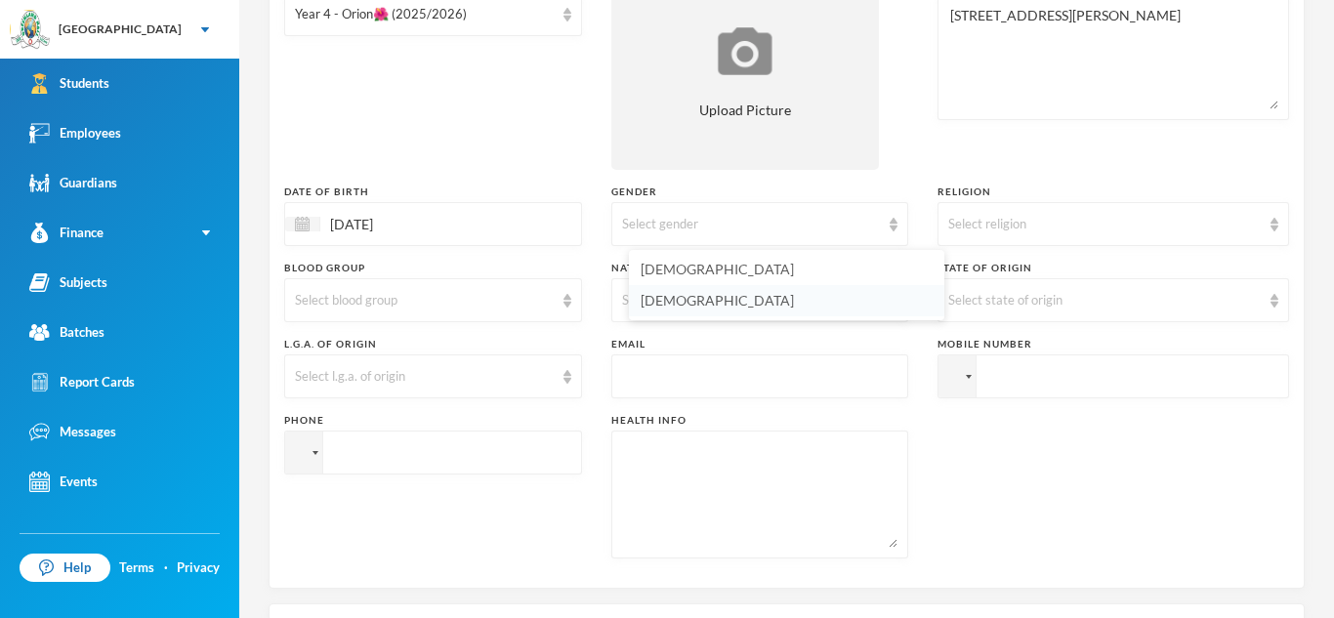
click at [697, 297] on li "[DEMOGRAPHIC_DATA]" at bounding box center [786, 300] width 315 height 31
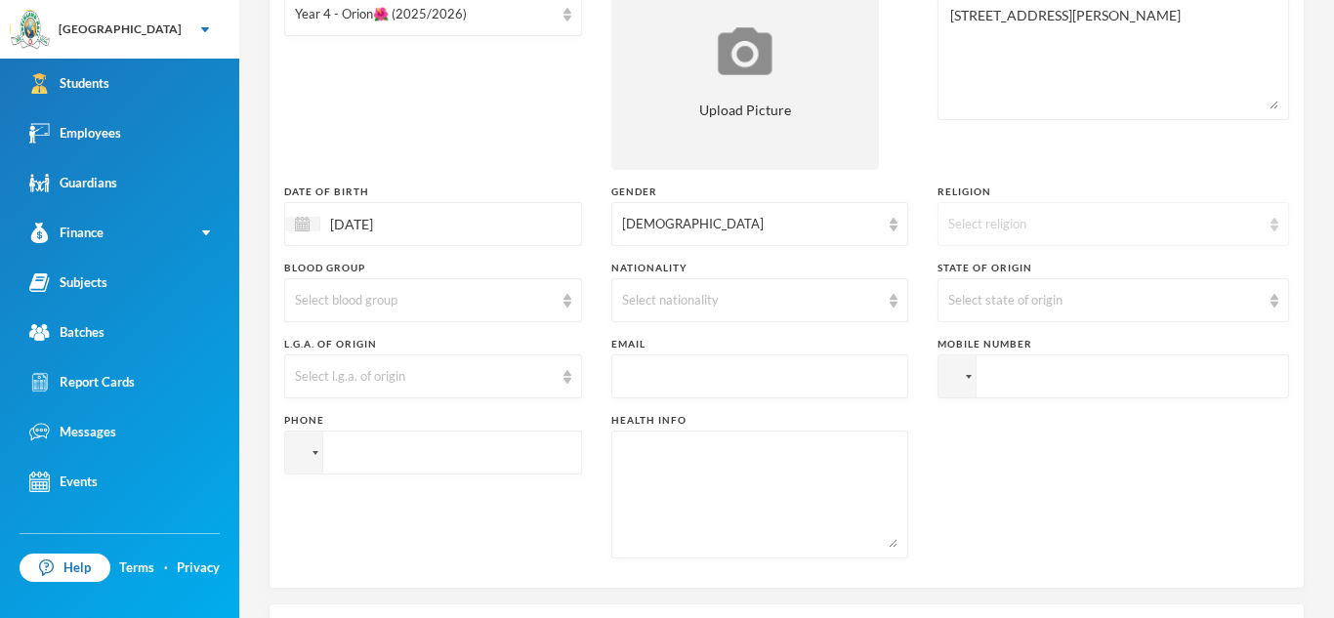
click at [1225, 234] on div "Select religion" at bounding box center [1113, 224] width 352 height 44
click at [1146, 270] on li "[DEMOGRAPHIC_DATA]" at bounding box center [1131, 269] width 315 height 31
click at [554, 299] on div "Select blood group" at bounding box center [424, 301] width 259 height 20
click at [313, 531] on span "O+" at bounding box center [305, 532] width 19 height 17
click at [771, 296] on div "Select nationality" at bounding box center [751, 301] width 259 height 20
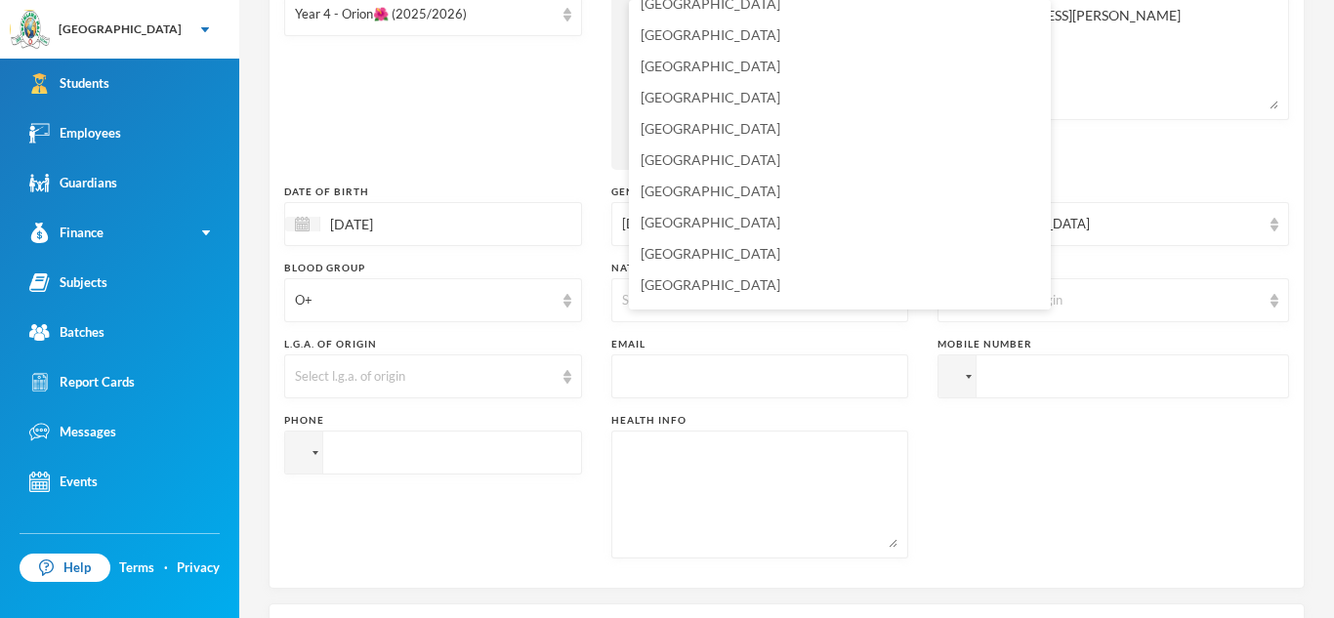
scroll to position [4698, 0]
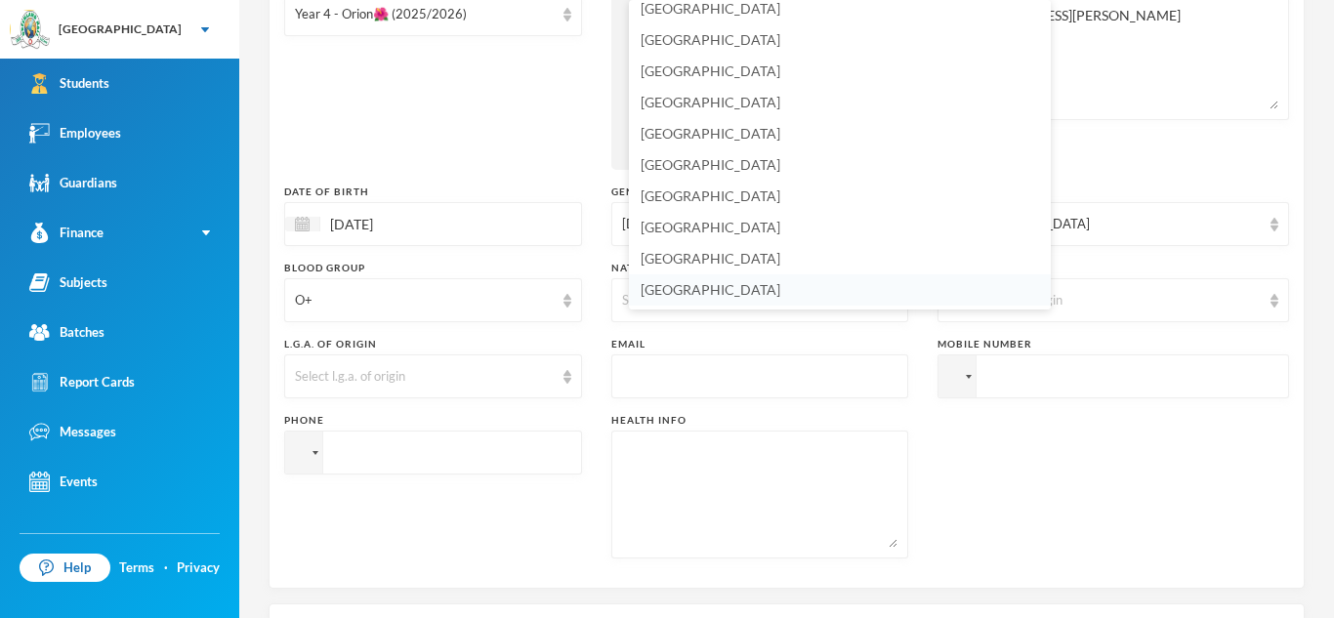
click at [711, 287] on li "[GEOGRAPHIC_DATA]" at bounding box center [840, 289] width 422 height 31
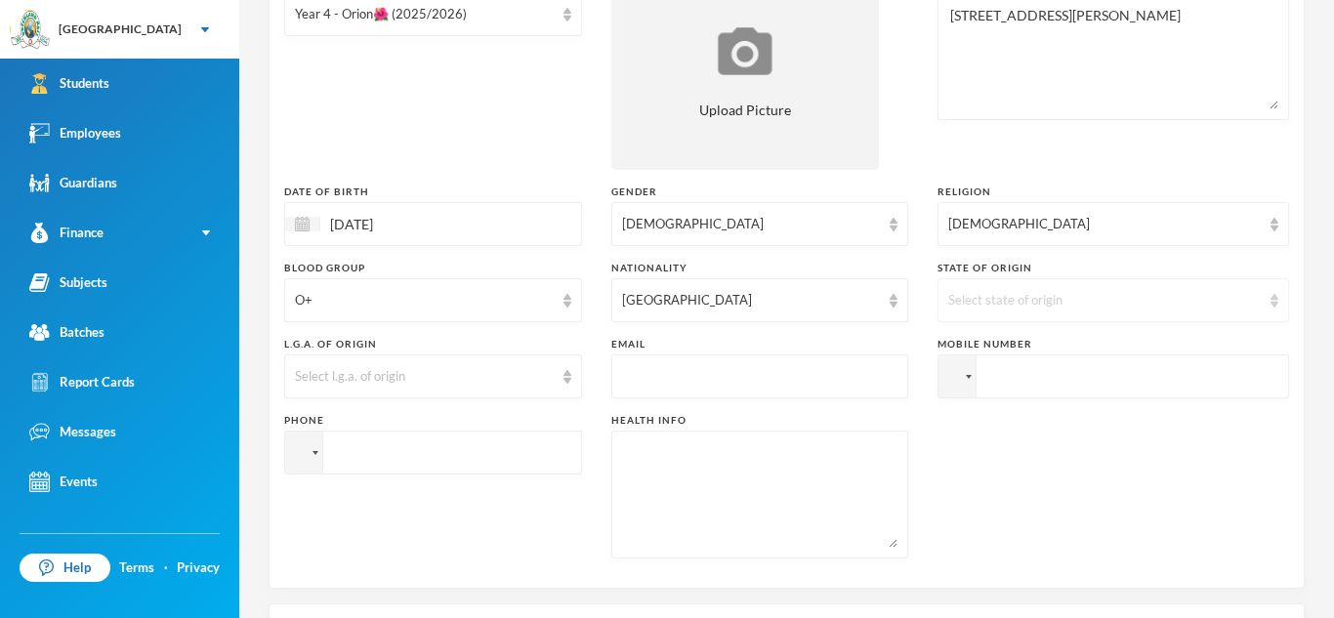
click at [1077, 278] on div "Select state of origin" at bounding box center [1113, 300] width 352 height 44
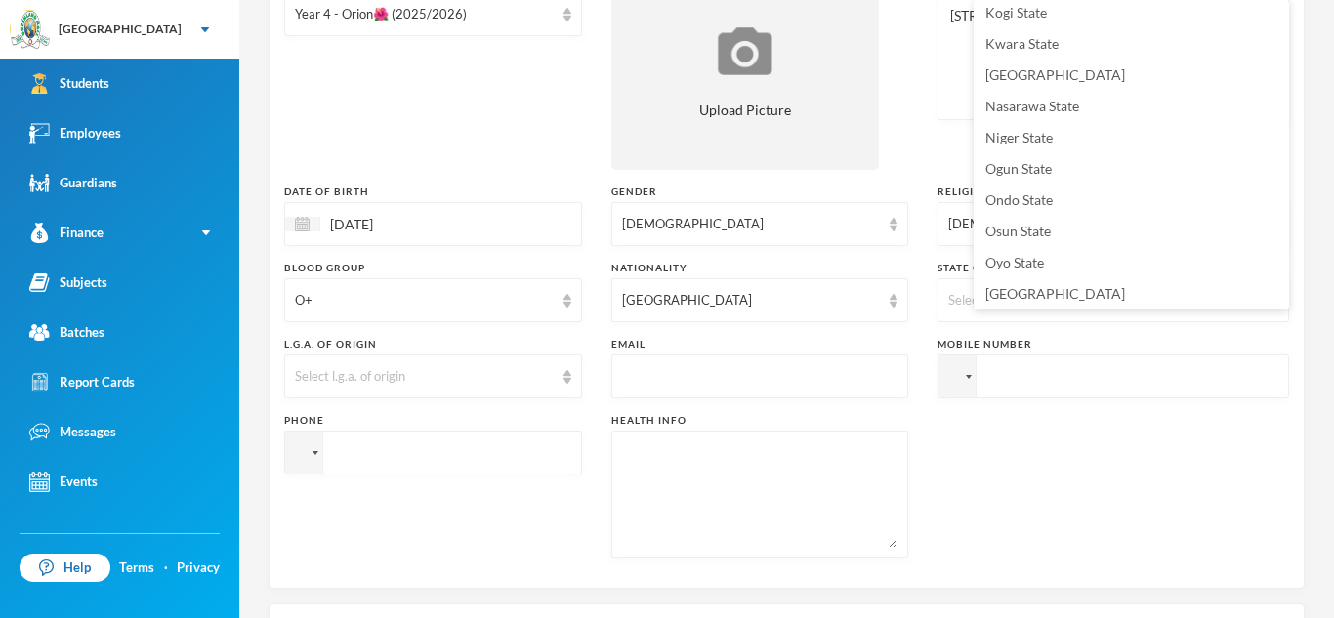
scroll to position [698, 0]
click at [1057, 163] on li "Ogun State" at bounding box center [1131, 164] width 315 height 31
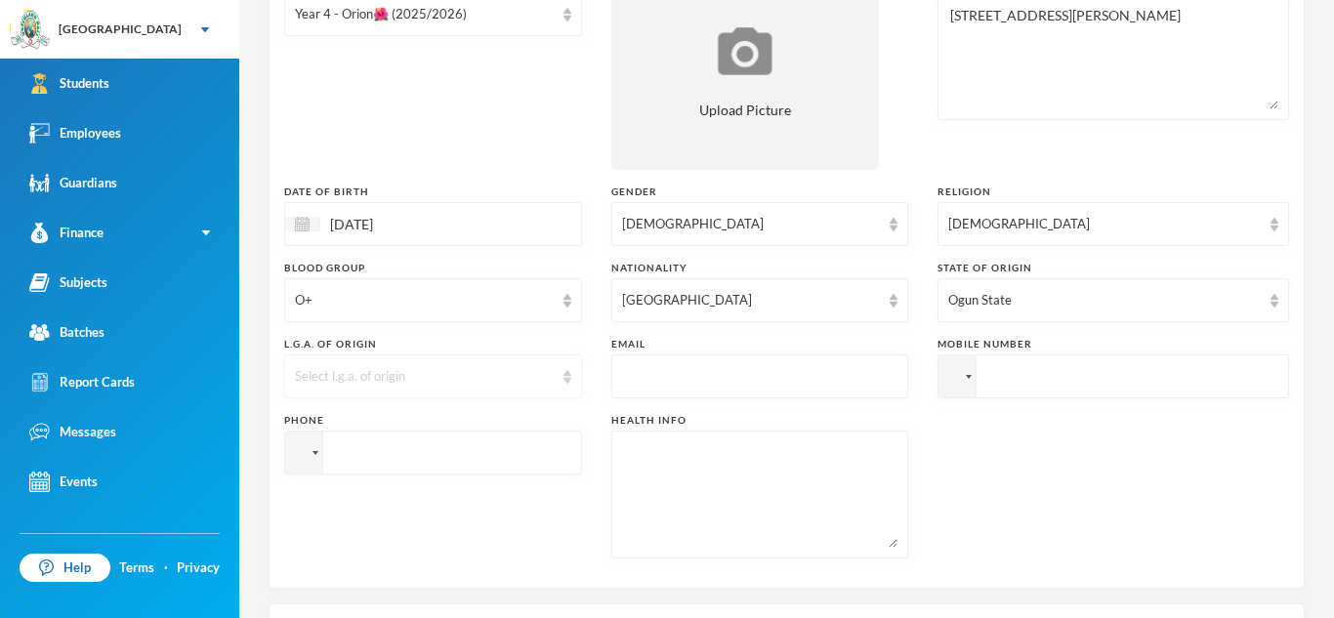
click at [571, 376] on img at bounding box center [567, 377] width 8 height 14
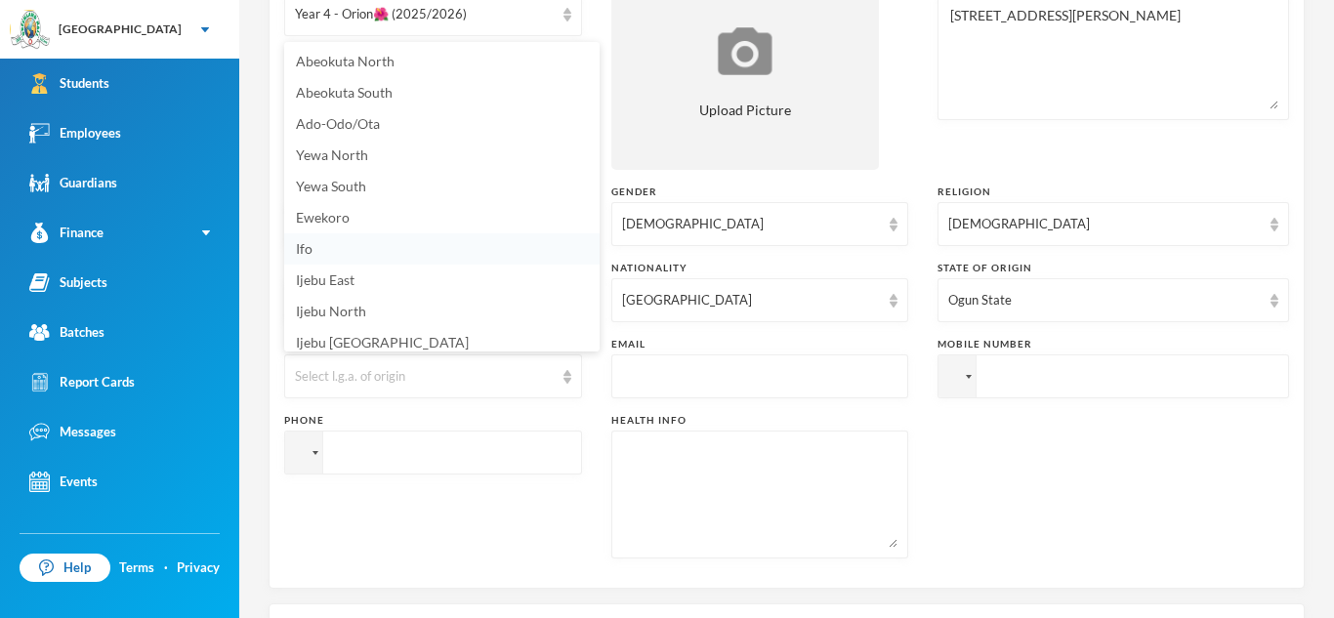
scroll to position [7, 0]
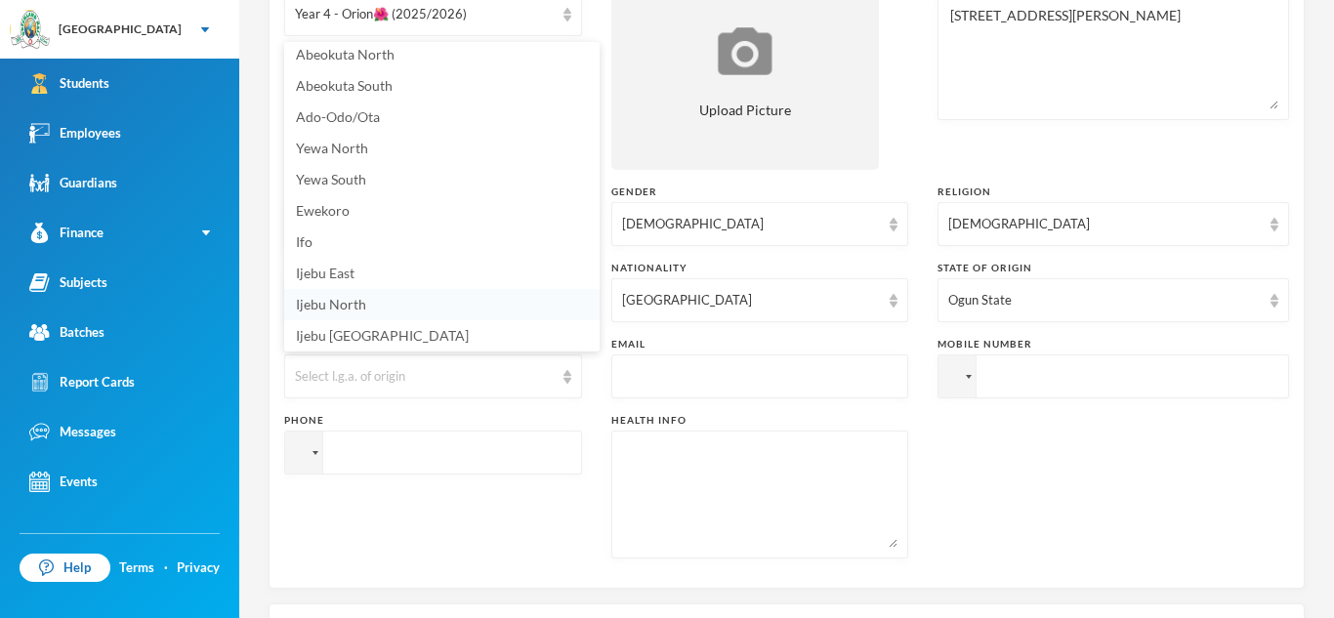
click at [359, 310] on span "Ijebu North" at bounding box center [331, 304] width 70 height 17
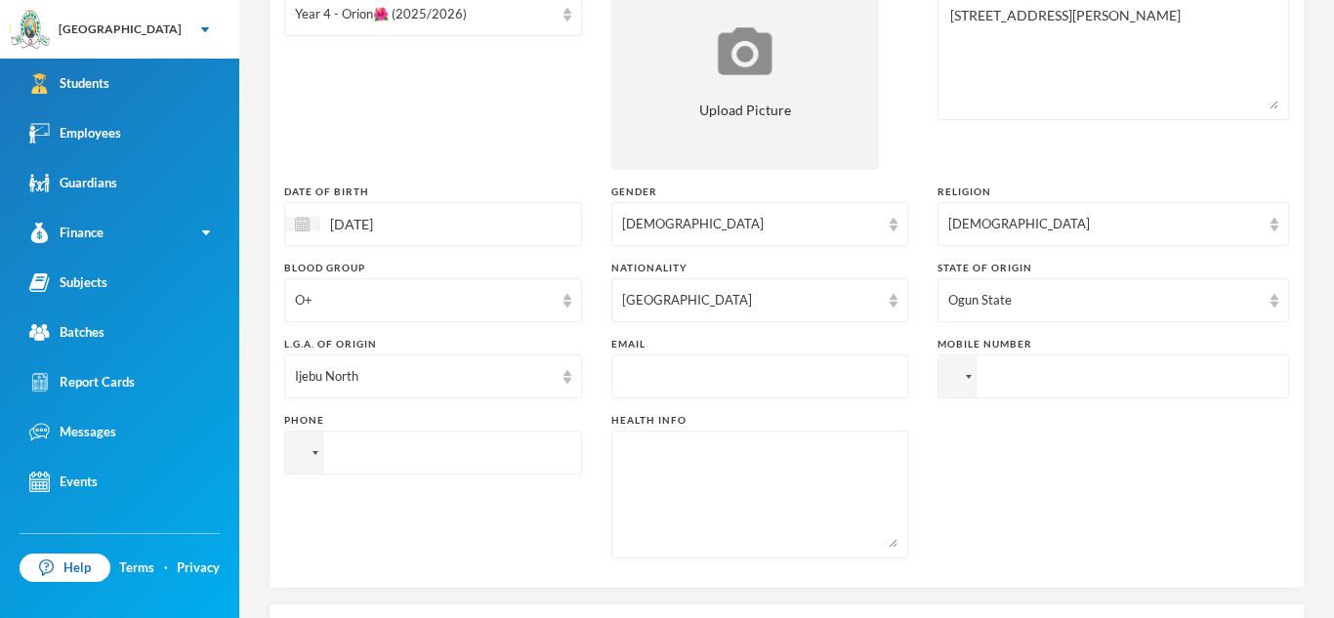
click at [696, 378] on input "text" at bounding box center [760, 377] width 276 height 44
type input "[EMAIL_ADDRESS][DOMAIN_NAME]"
click at [1037, 377] on input "tel" at bounding box center [1113, 376] width 352 height 44
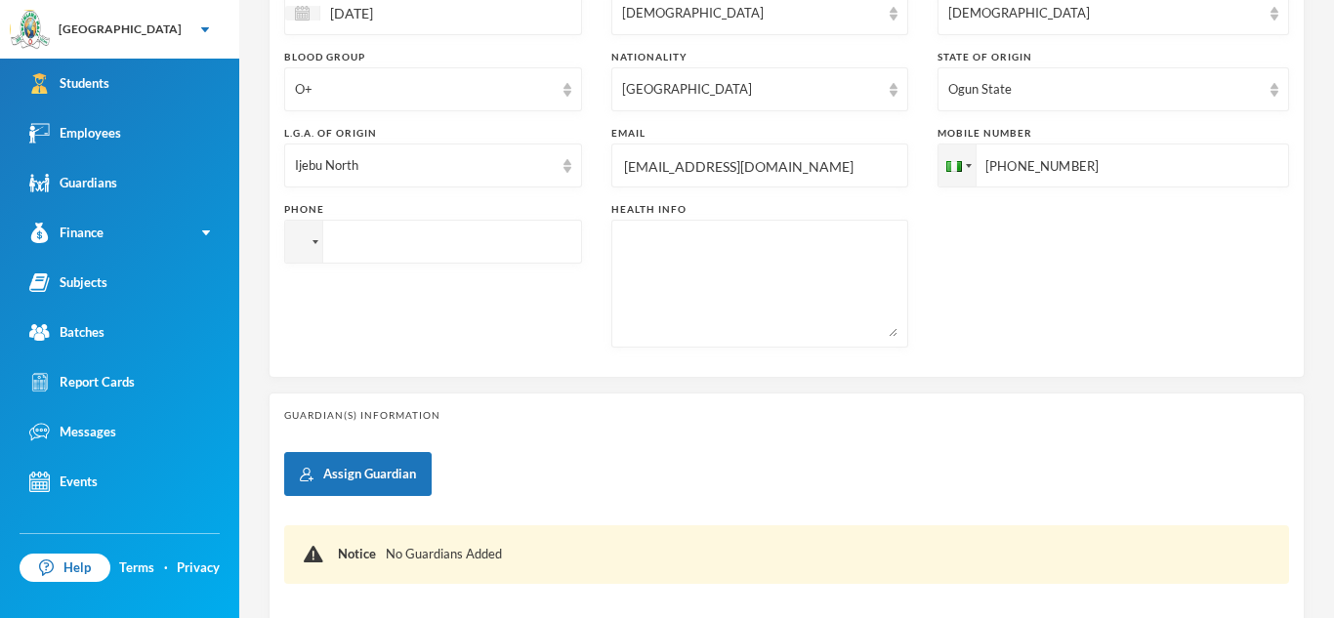
scroll to position [556, 0]
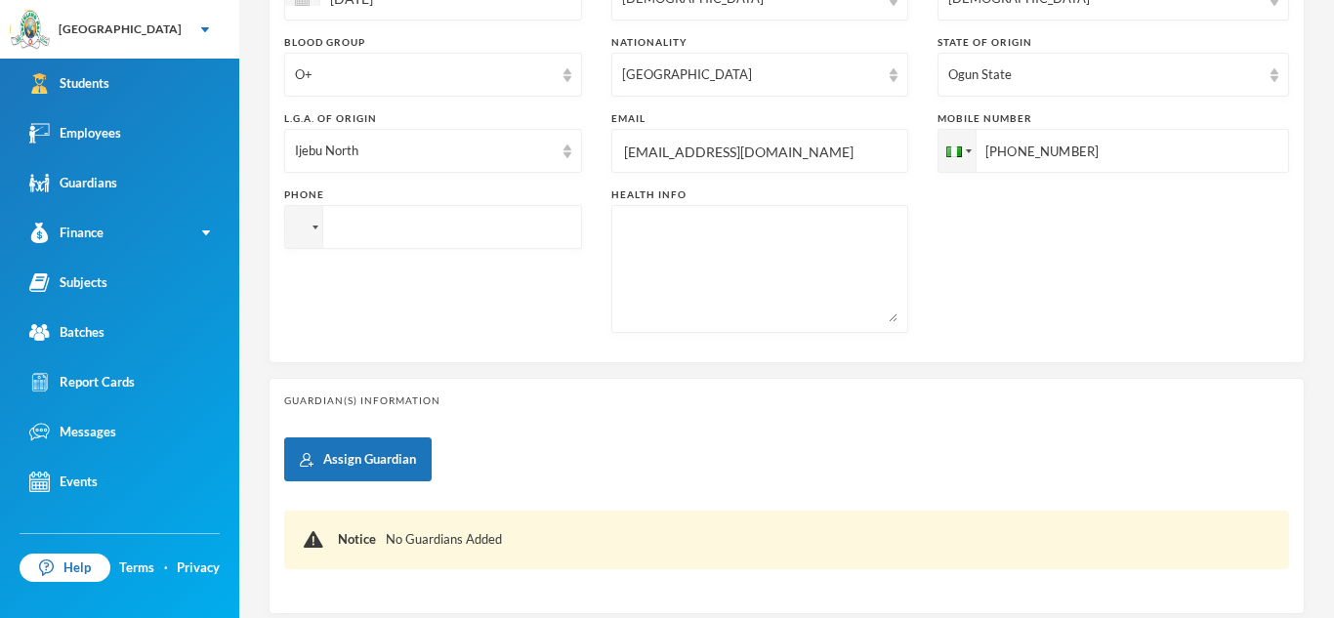
type input "[PHONE_NUMBER]"
click at [731, 297] on textarea at bounding box center [760, 269] width 276 height 106
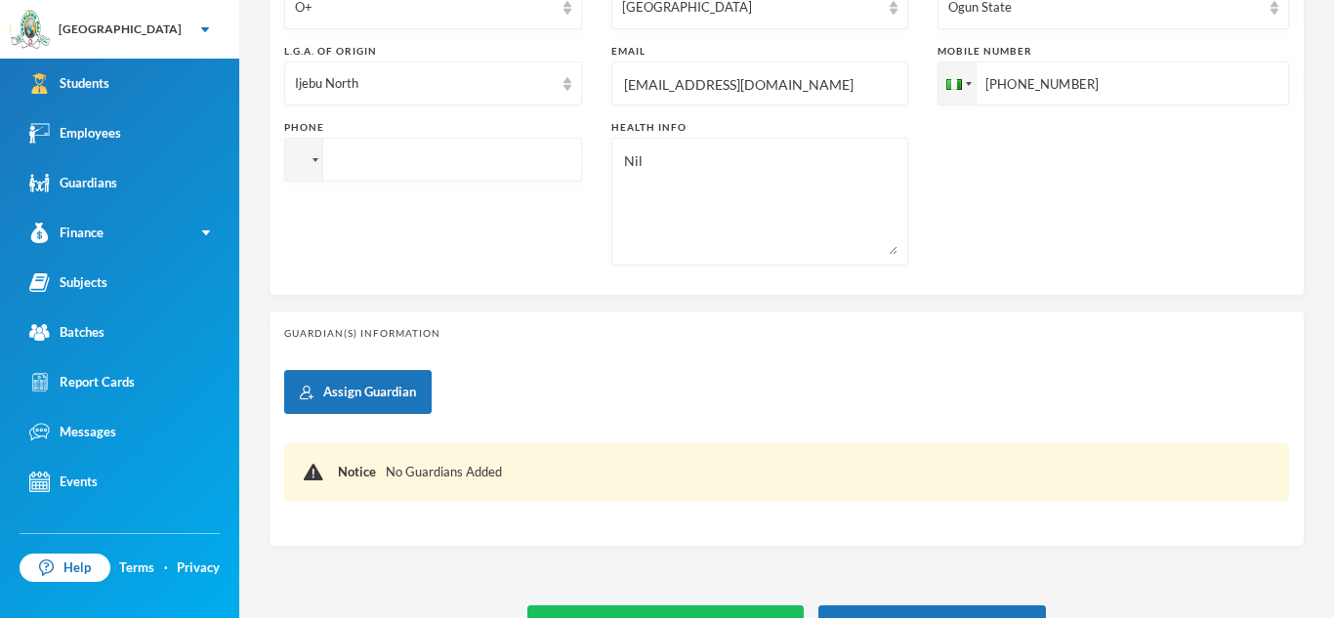
scroll to position [625, 0]
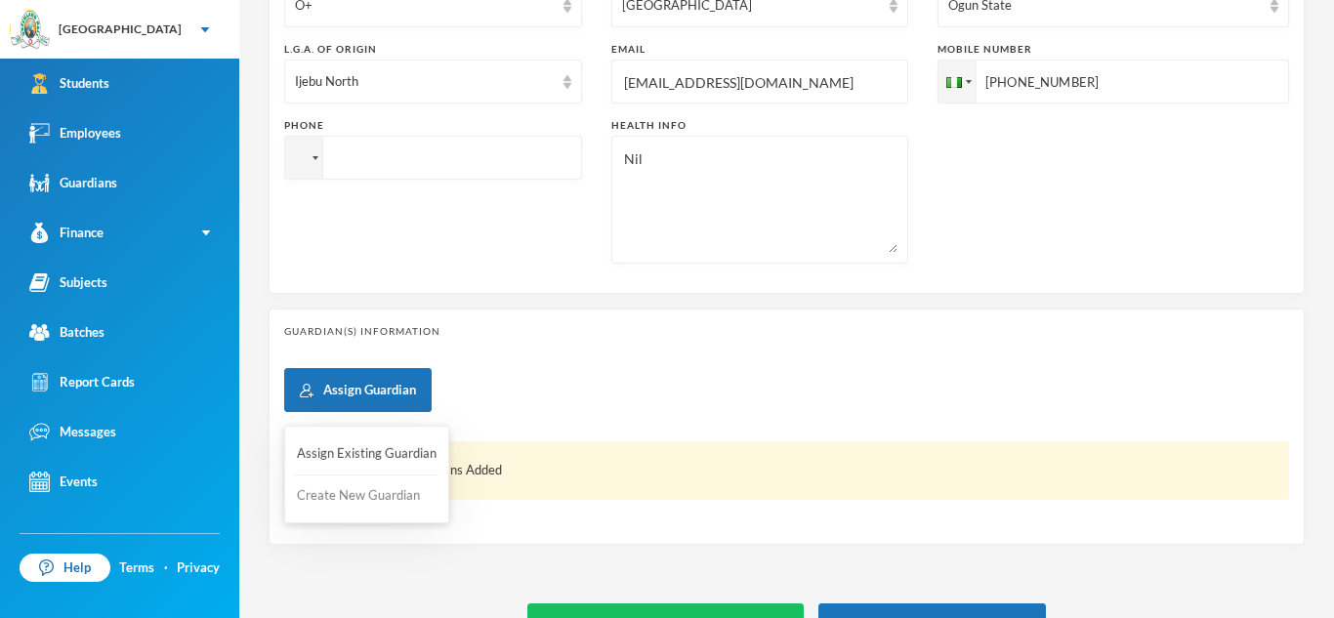
type textarea "Nil"
click at [350, 490] on button "Create New Guardian" at bounding box center [367, 495] width 144 height 35
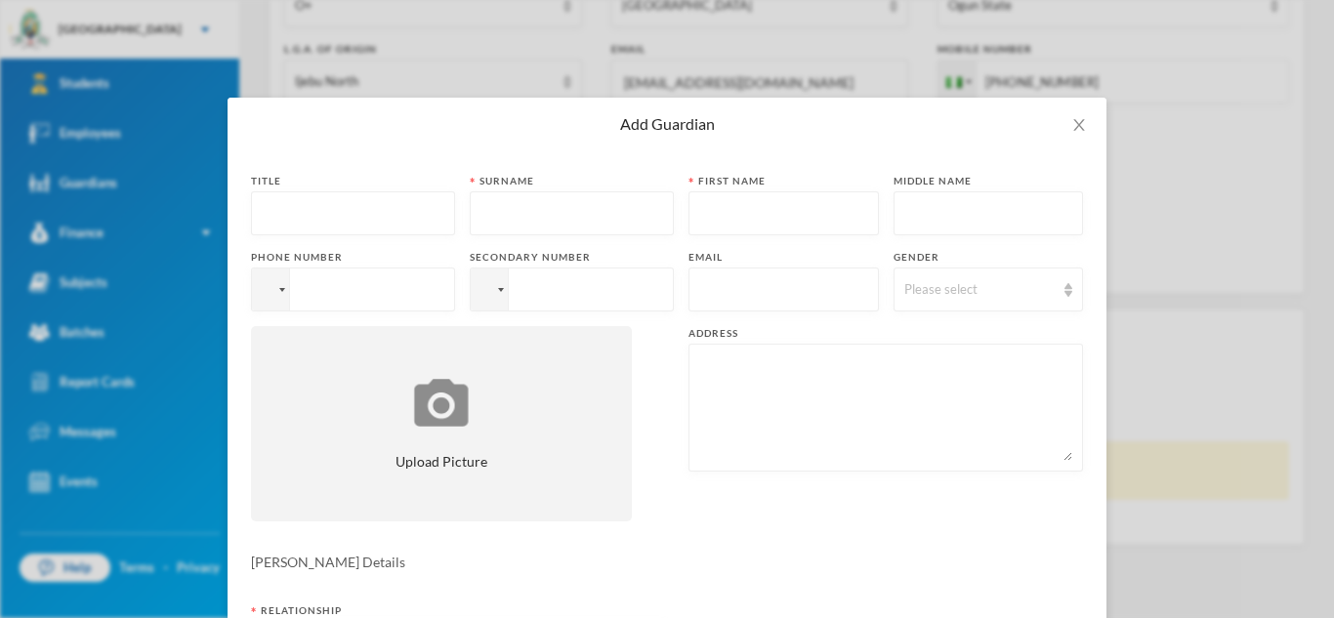
click at [297, 220] on input "text" at bounding box center [353, 214] width 183 height 44
type input "Mrs"
click at [498, 219] on input "text" at bounding box center [571, 214] width 183 height 44
type input "Ademola"
click at [699, 221] on input "text" at bounding box center [783, 214] width 169 height 44
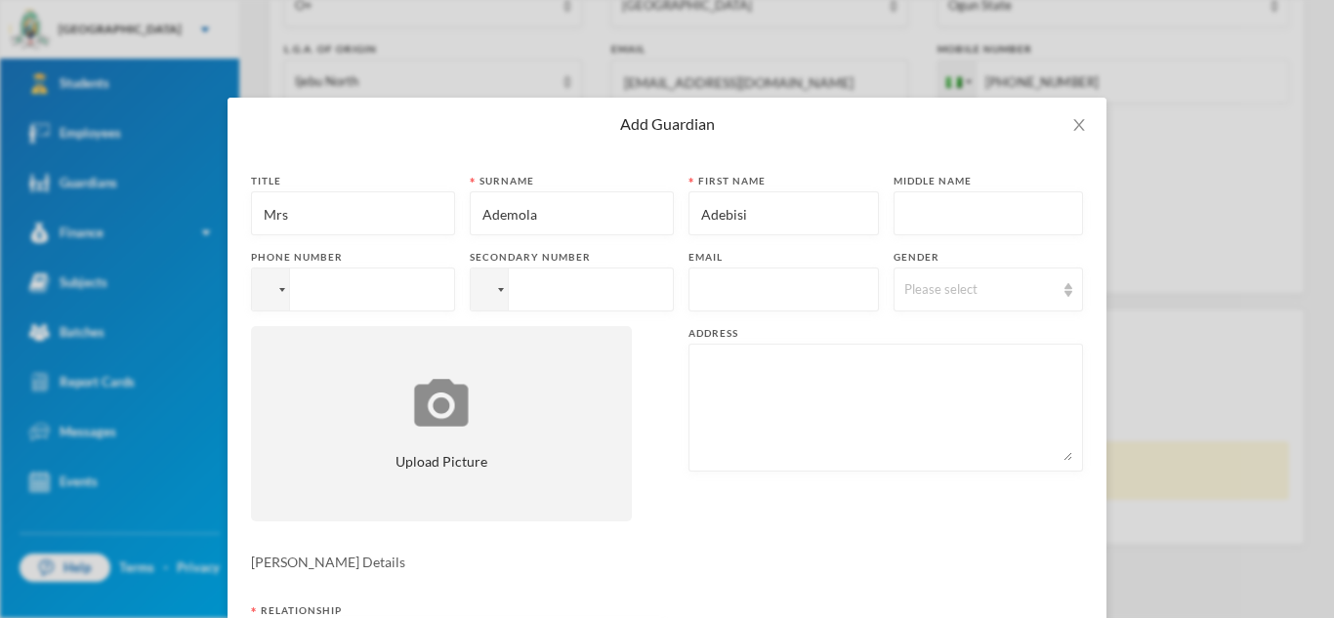
type input "Adebisi"
click at [415, 289] on input "tel" at bounding box center [353, 290] width 204 height 44
type input "[PHONE_NUMBER]"
click at [811, 279] on input "text" at bounding box center [783, 291] width 169 height 44
type input "[EMAIL_ADDRESS][DOMAIN_NAME]"
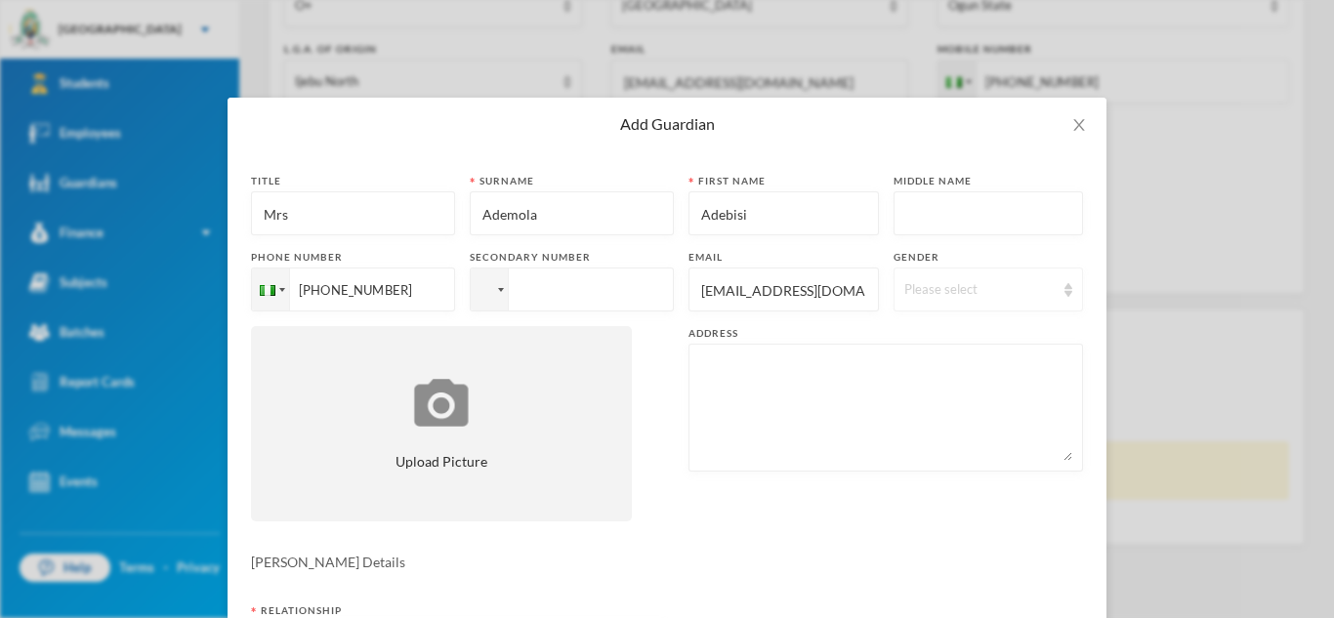
click at [1010, 299] on div "Please select" at bounding box center [979, 290] width 151 height 20
click at [941, 362] on span "[DEMOGRAPHIC_DATA]" at bounding box center [980, 365] width 153 height 17
click at [832, 401] on textarea at bounding box center [885, 407] width 373 height 106
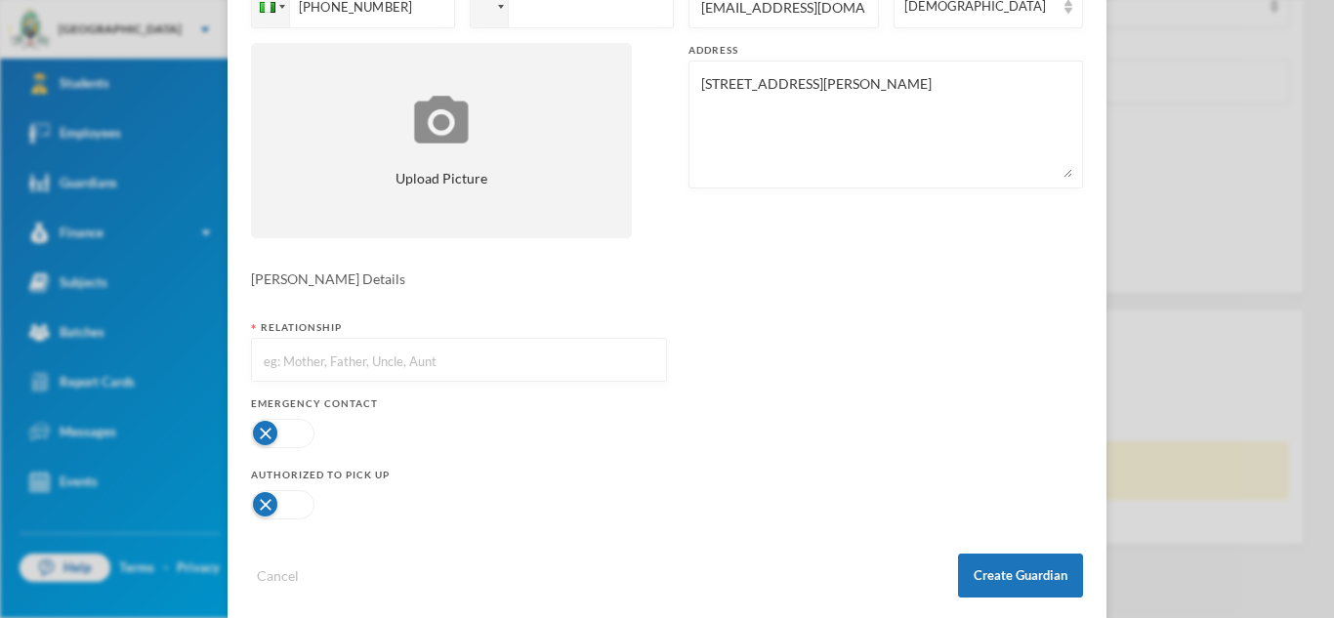
scroll to position [310, 0]
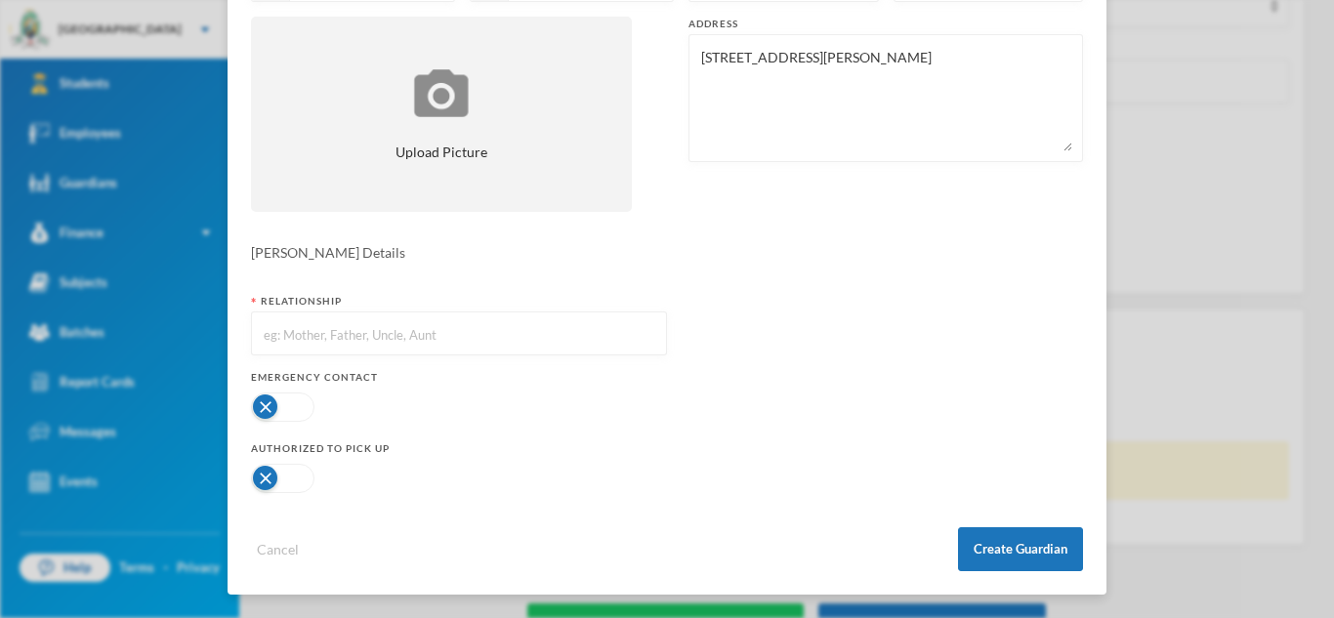
type textarea "[STREET_ADDRESS][PERSON_NAME]"
click at [589, 329] on input "text" at bounding box center [459, 334] width 394 height 44
type input "Mother"
click at [306, 411] on button "button" at bounding box center [282, 407] width 63 height 29
click at [307, 474] on button "button" at bounding box center [282, 478] width 63 height 29
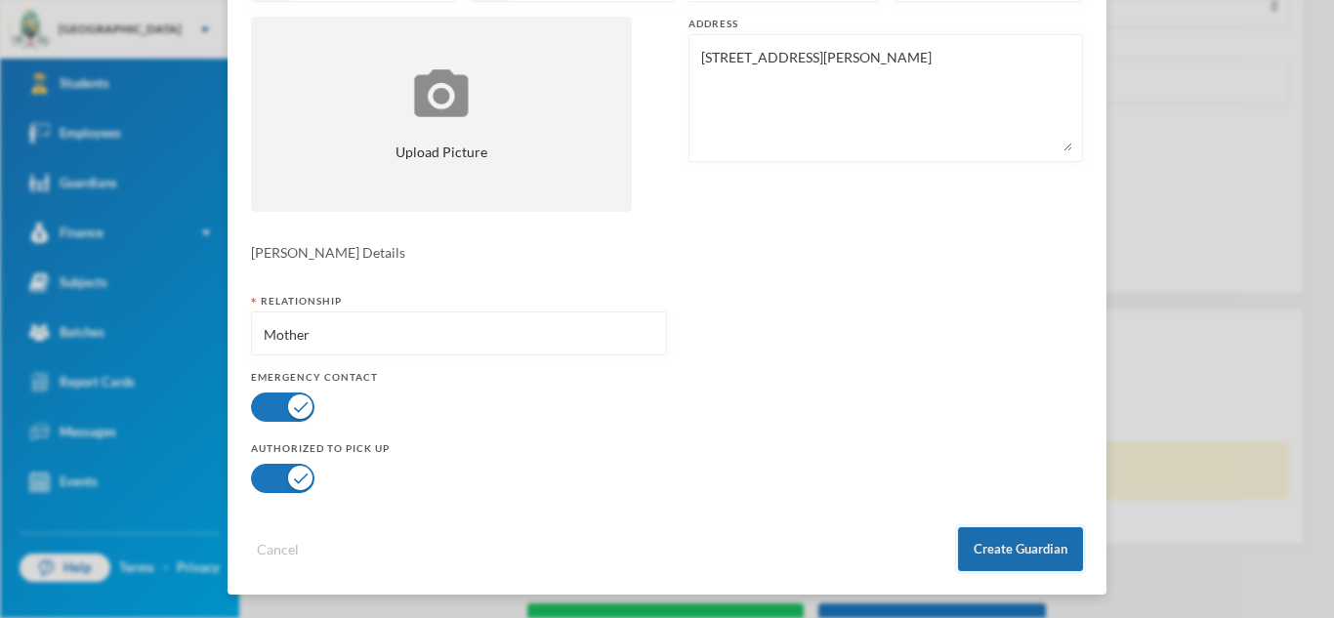
click at [996, 554] on button "Create Guardian" at bounding box center [1020, 549] width 125 height 44
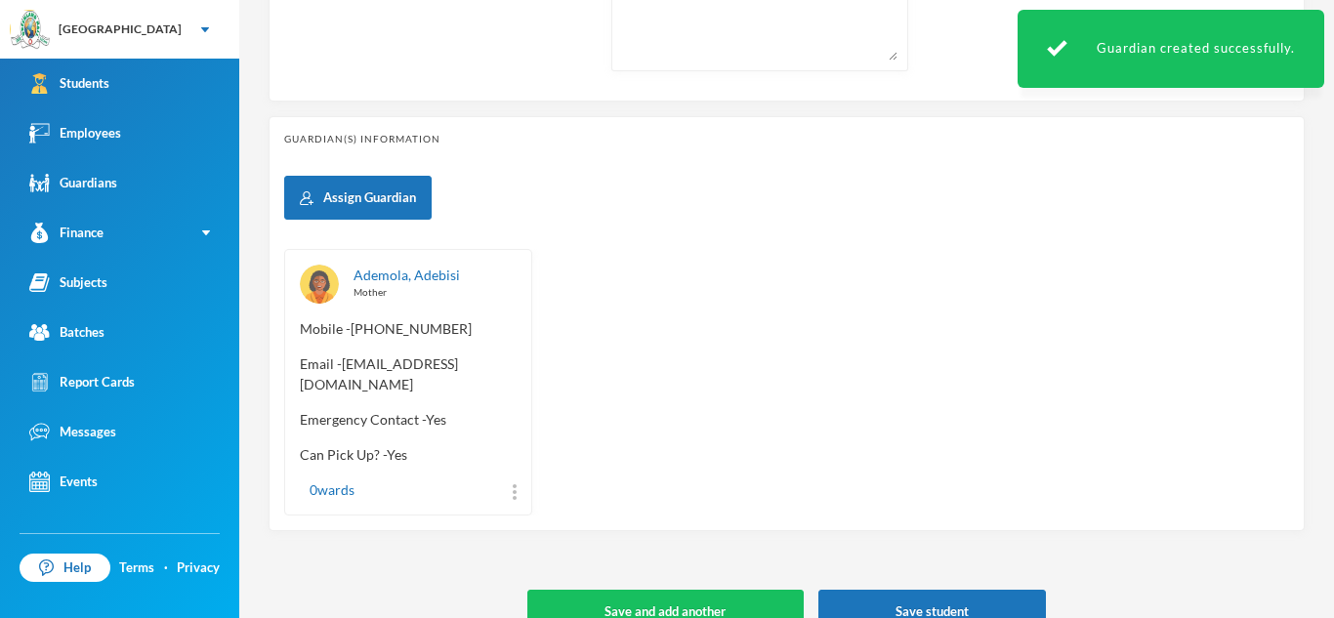
scroll to position [832, 0]
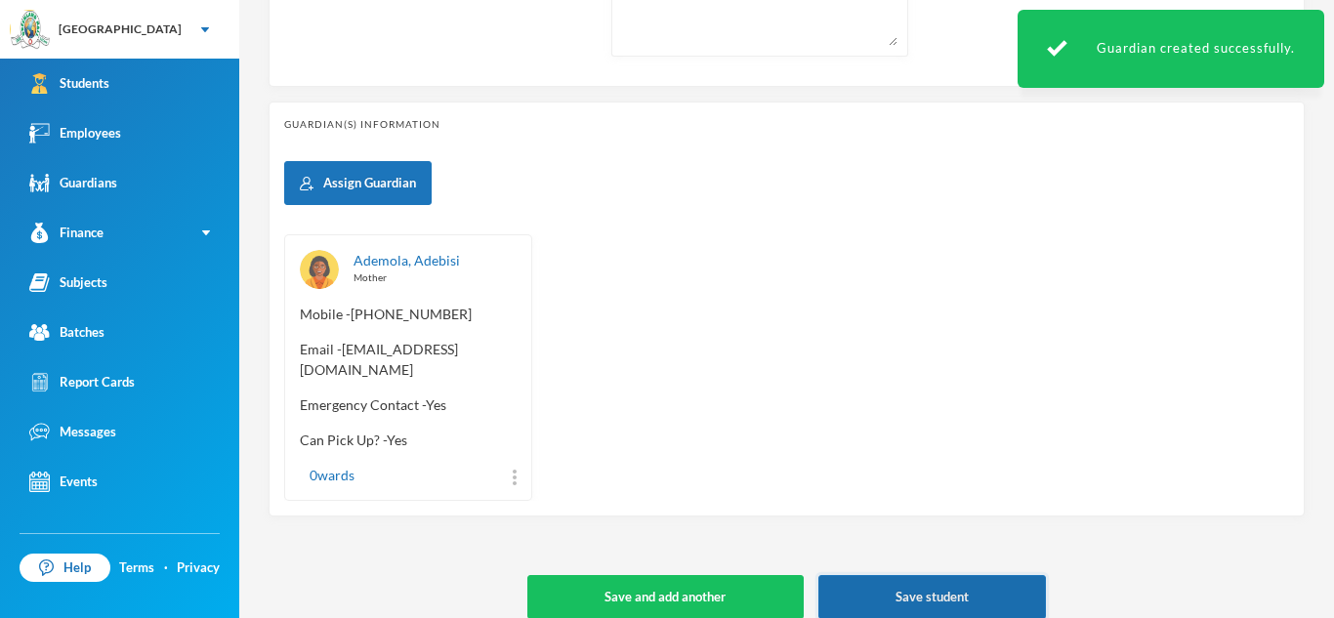
click at [985, 575] on button "Save student" at bounding box center [932, 597] width 228 height 44
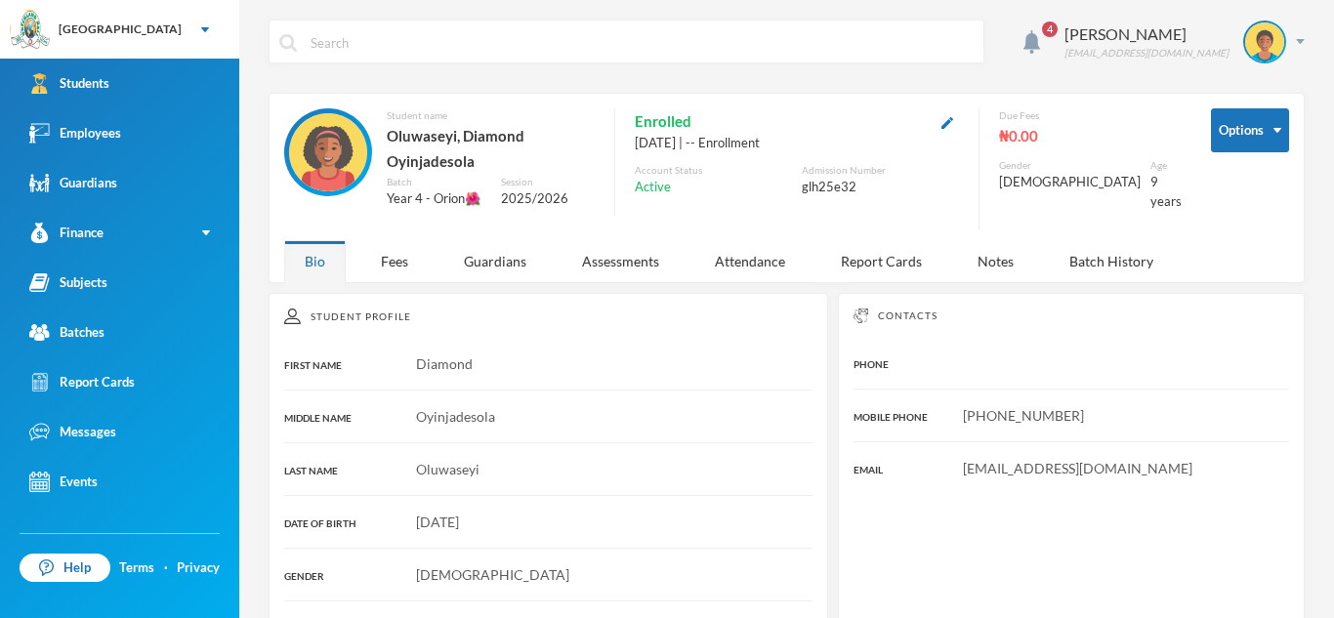
click at [1063, 40] on span "4" at bounding box center [1049, 29] width 31 height 31
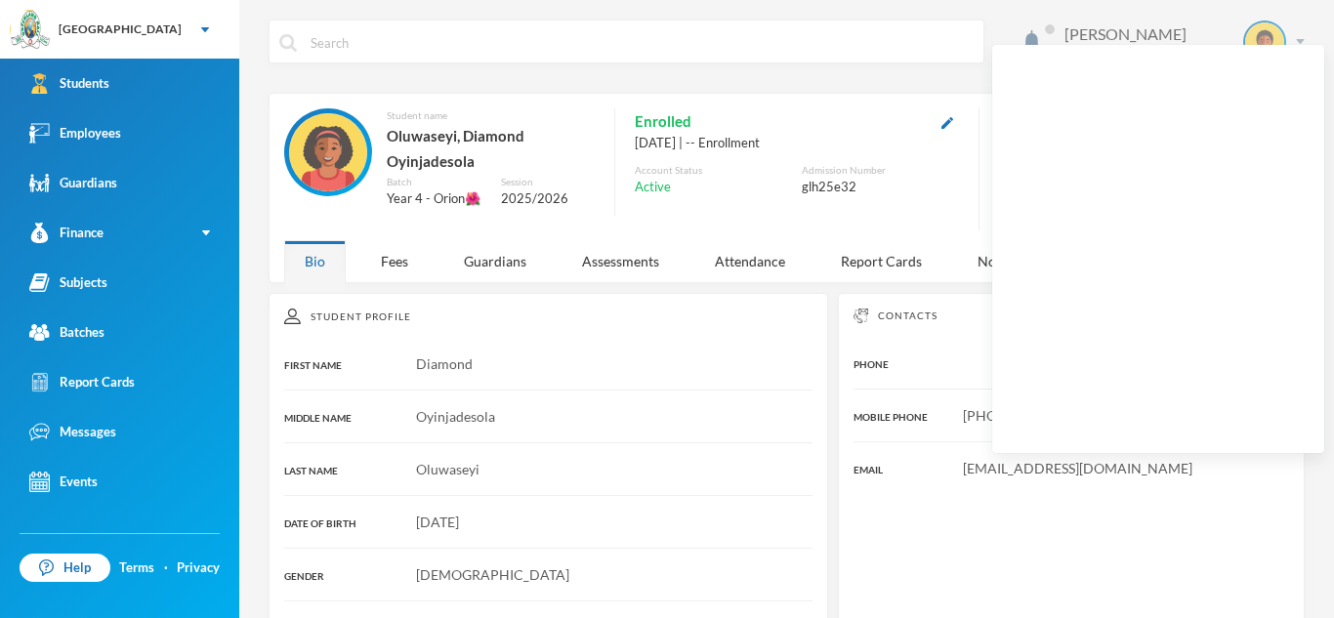
click at [1118, 28] on div "[PERSON_NAME]" at bounding box center [1146, 33] width 164 height 23
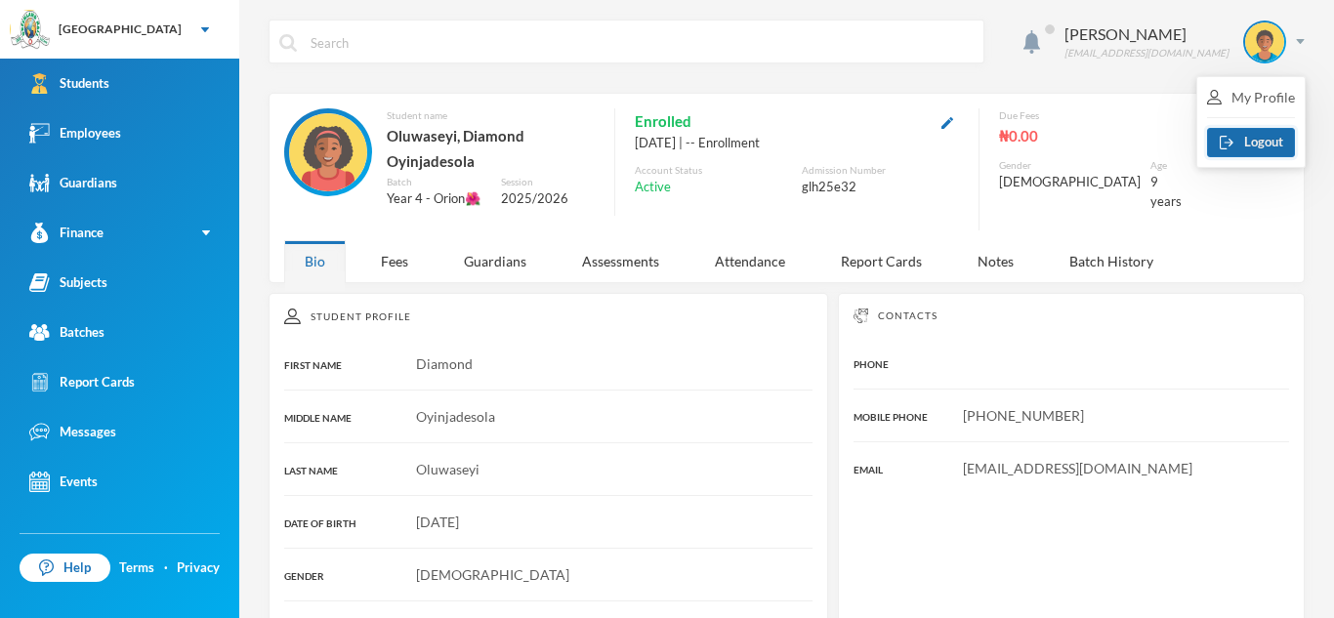
click at [1250, 136] on button "Logout" at bounding box center [1251, 142] width 88 height 29
